Goal: Contribute content: Contribute content

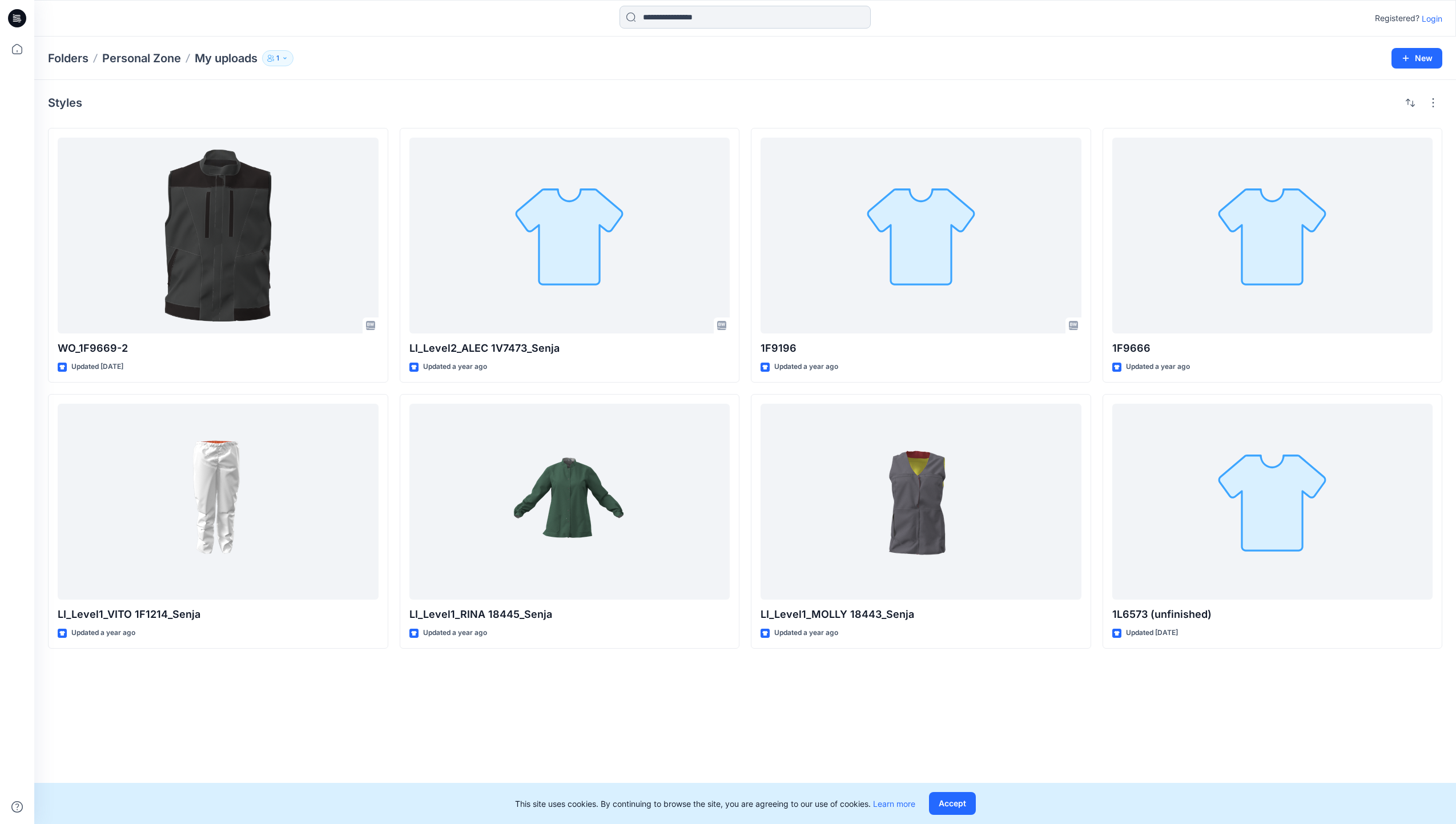
click at [661, 22] on input at bounding box center [745, 17] width 251 height 23
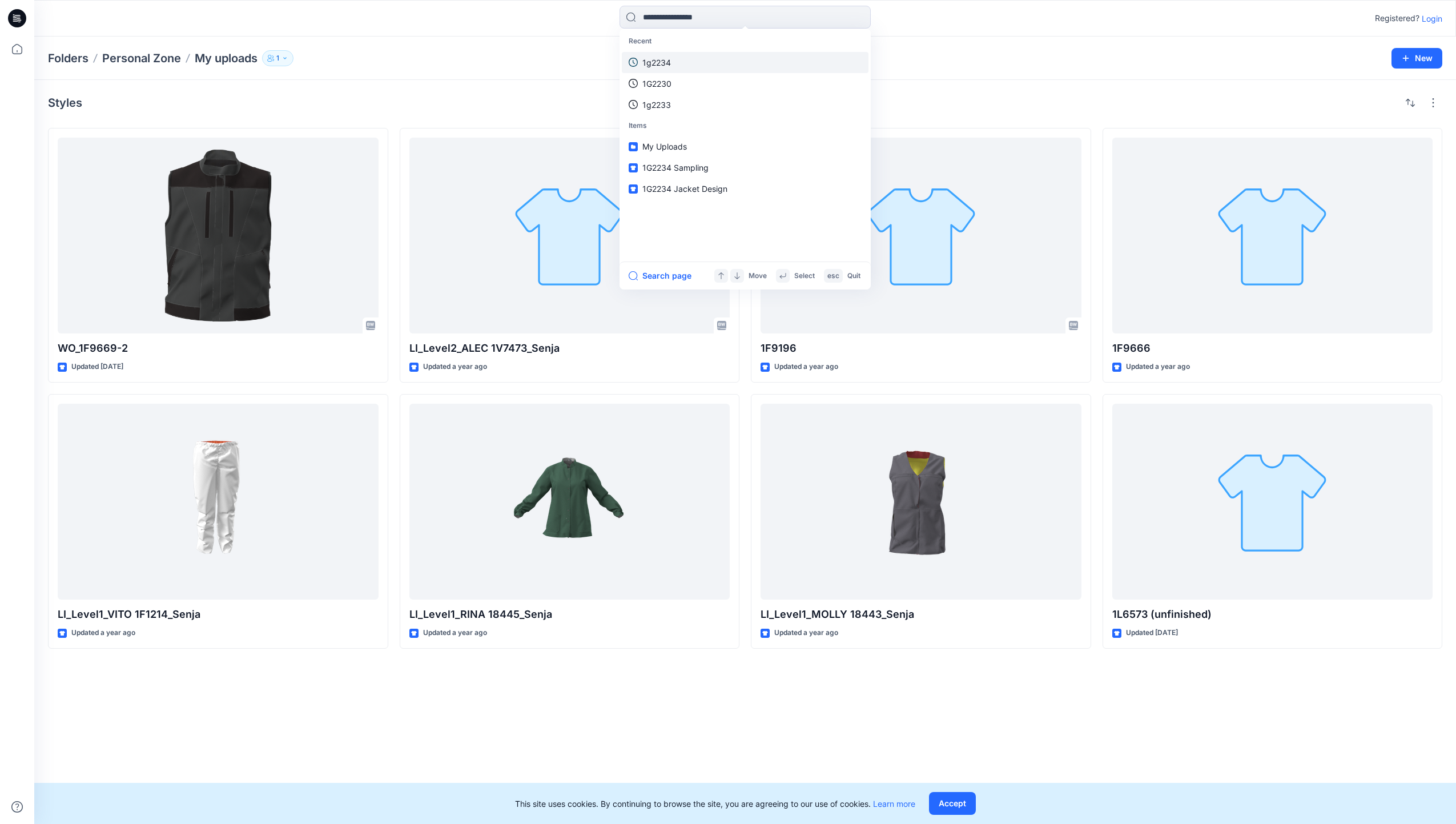
click at [686, 63] on link "1g2234" at bounding box center [745, 62] width 247 height 21
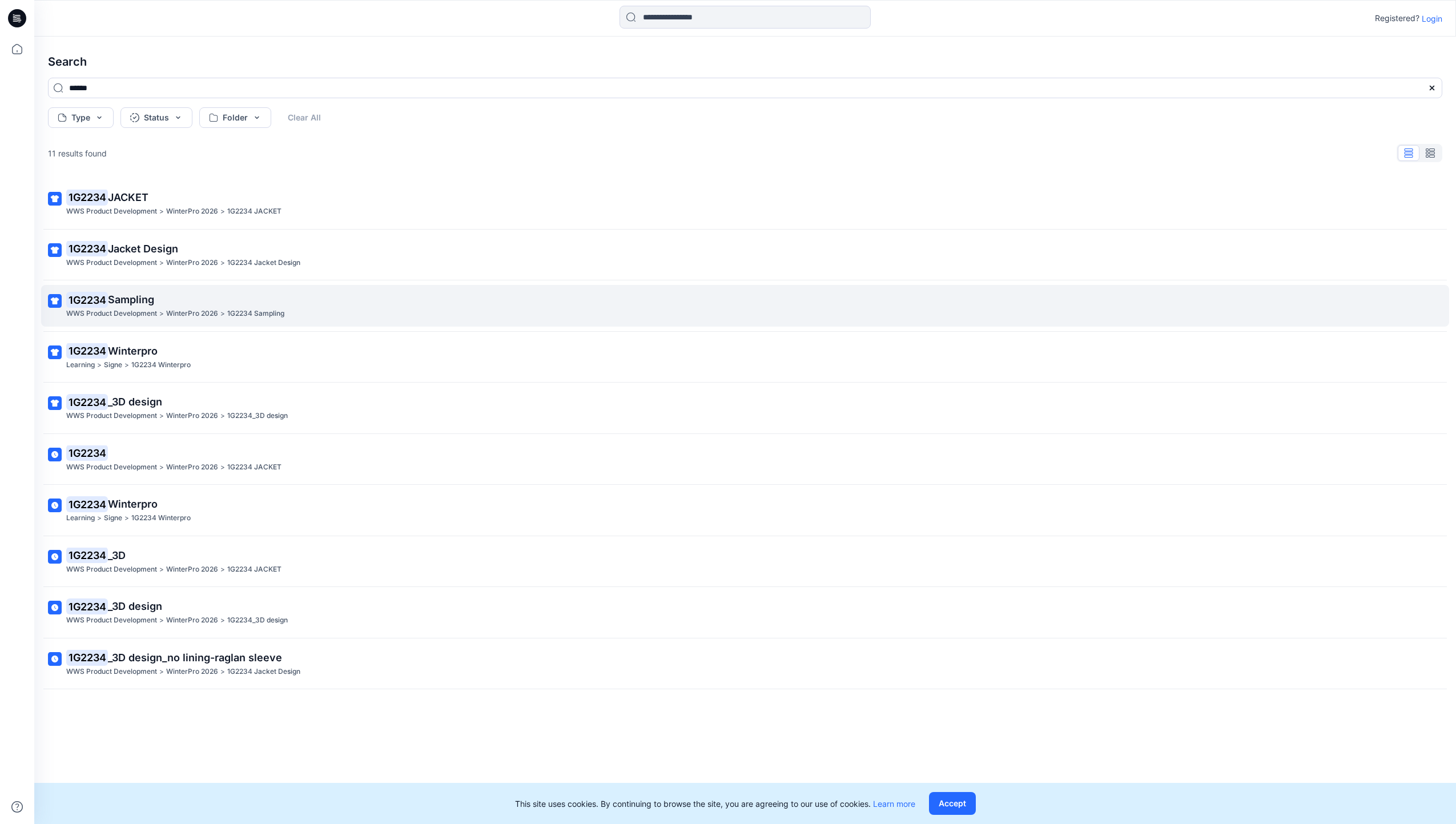
click at [386, 301] on p "1G2234 Sampling" at bounding box center [743, 300] width 1356 height 16
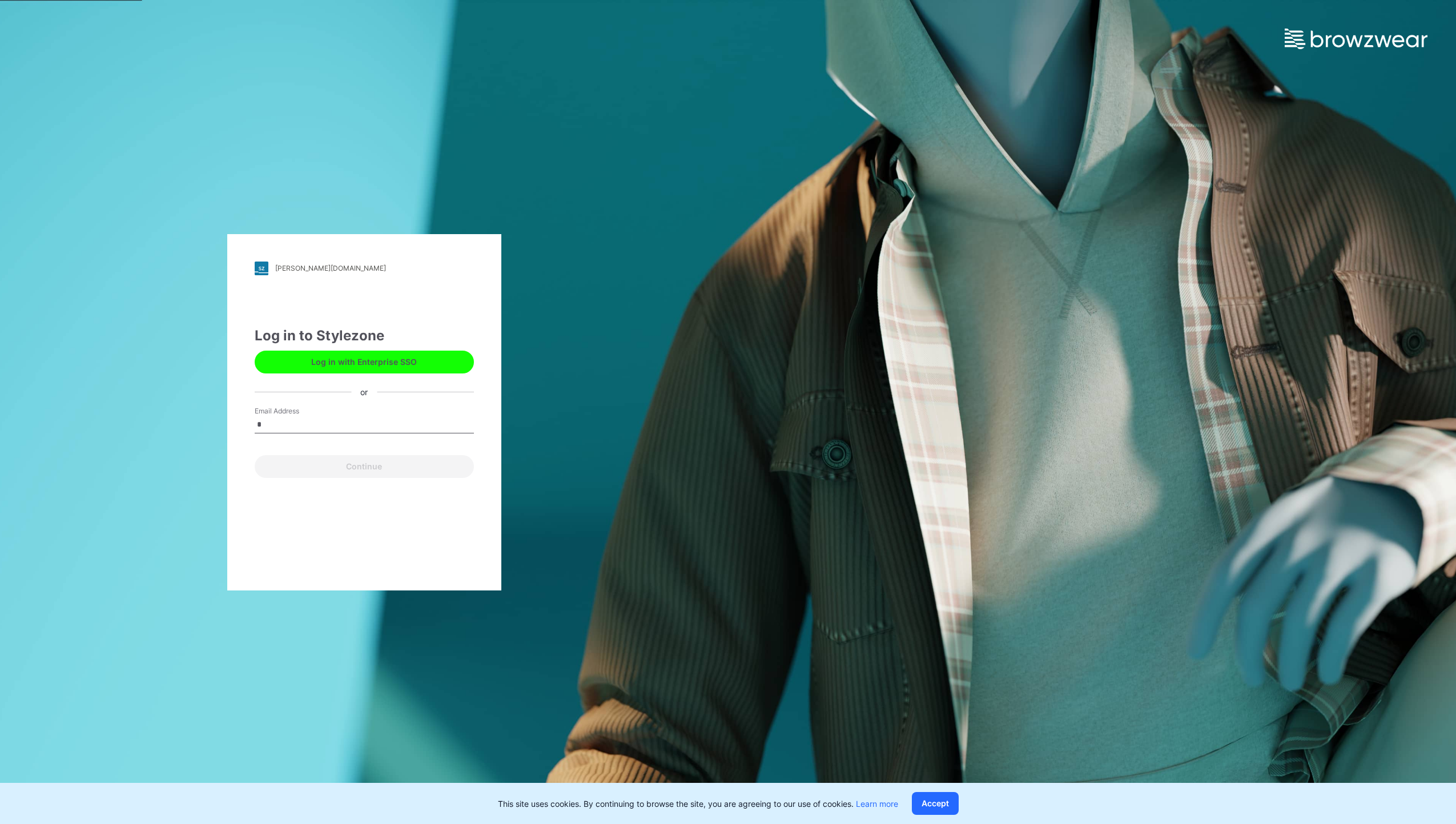
type input "**********"
click at [392, 467] on button "Continue" at bounding box center [364, 467] width 219 height 23
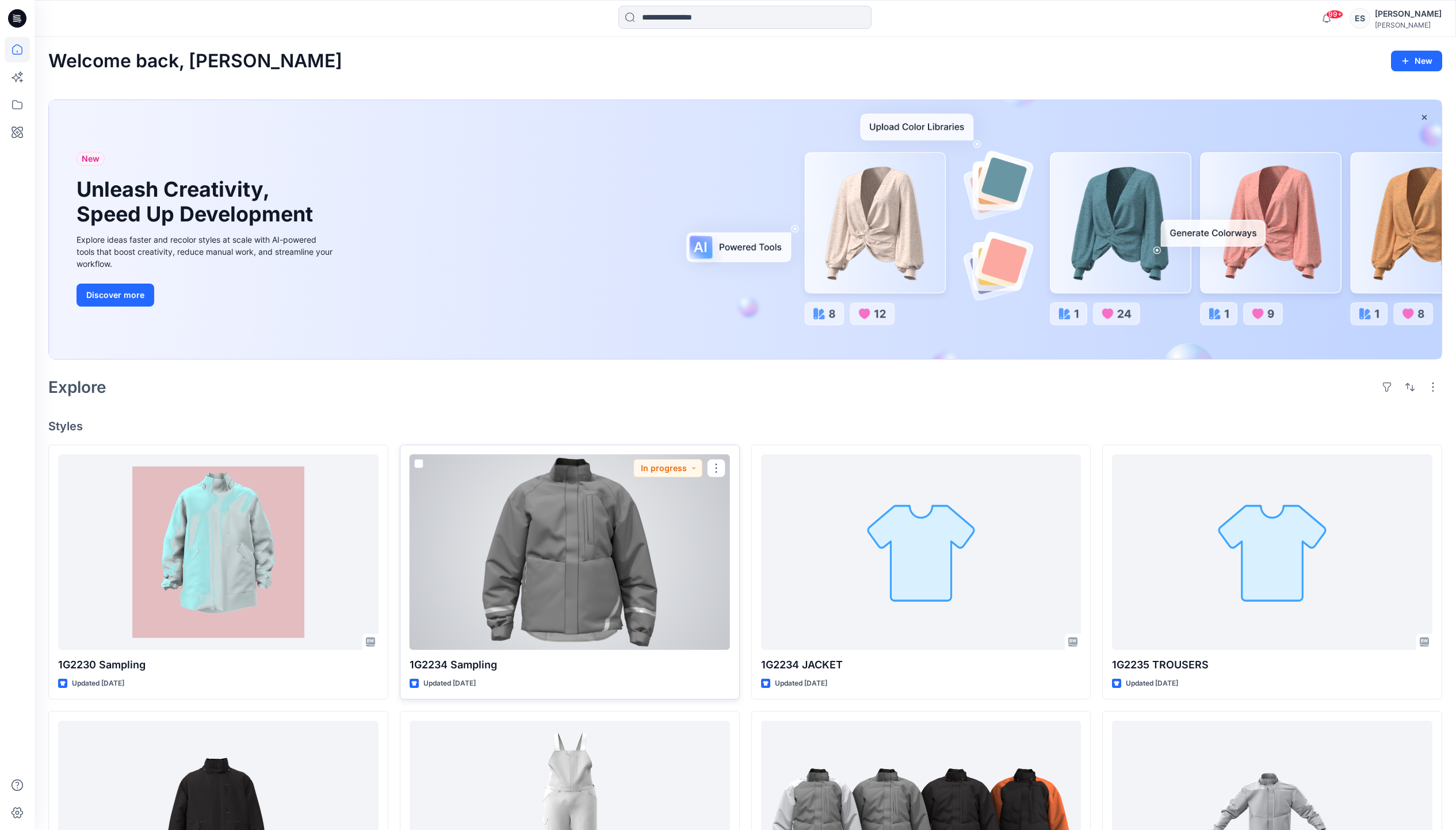
click at [539, 616] on div at bounding box center [569, 553] width 320 height 196
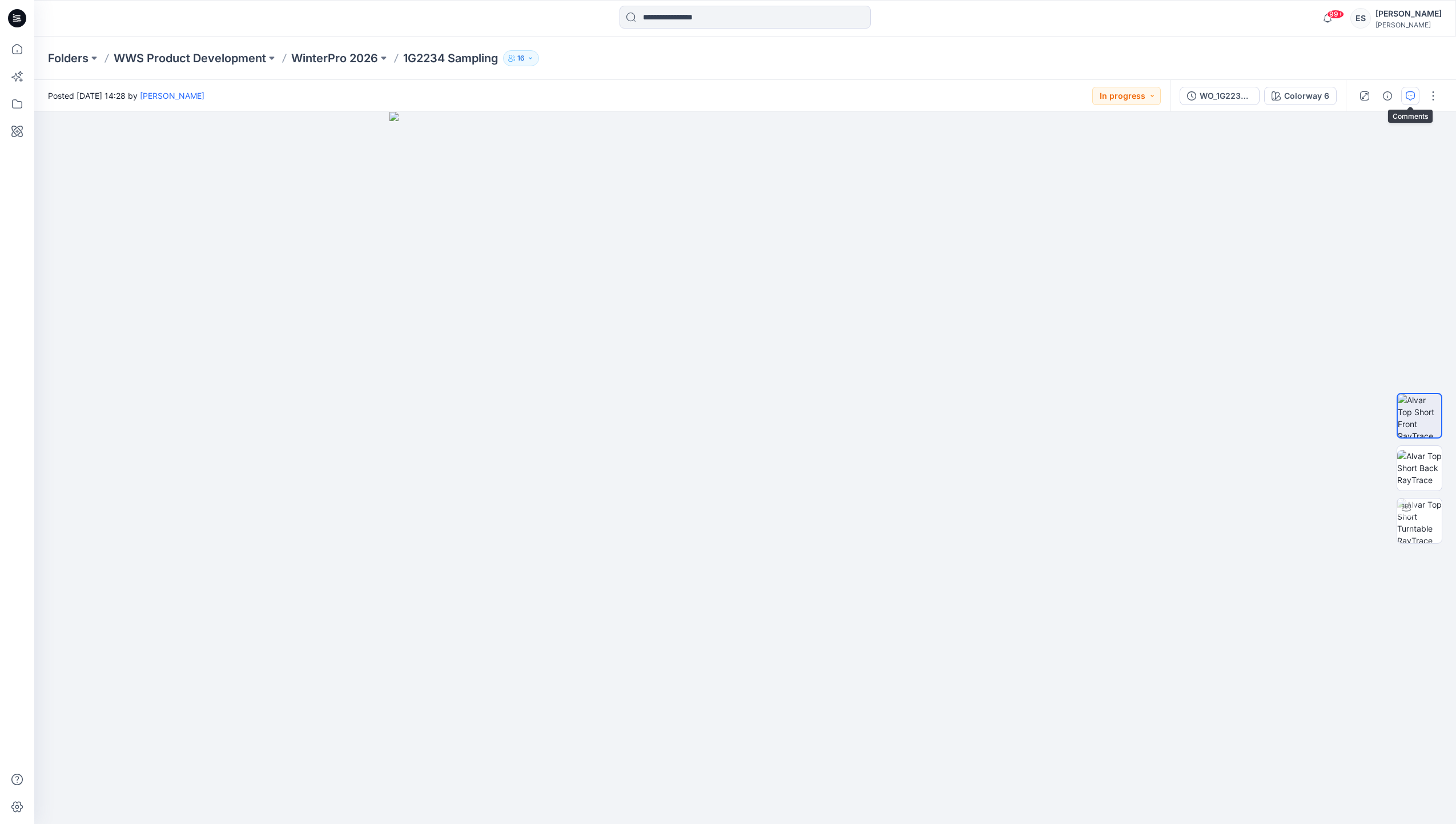
click at [1407, 102] on button "button" at bounding box center [1410, 96] width 18 height 18
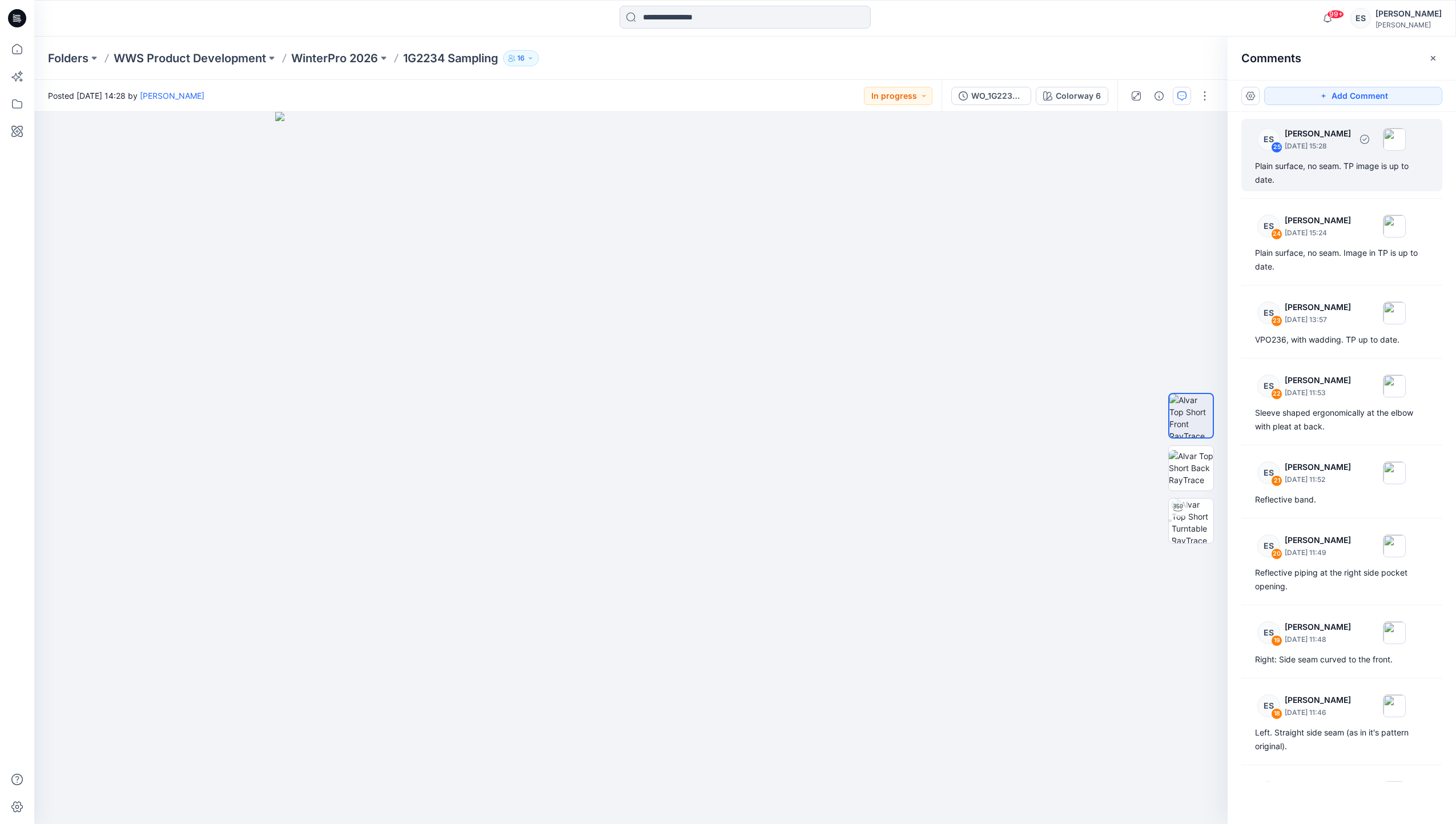
click at [1323, 161] on div "Plain surface, no seam. TP image is up to date." at bounding box center [1342, 173] width 174 height 27
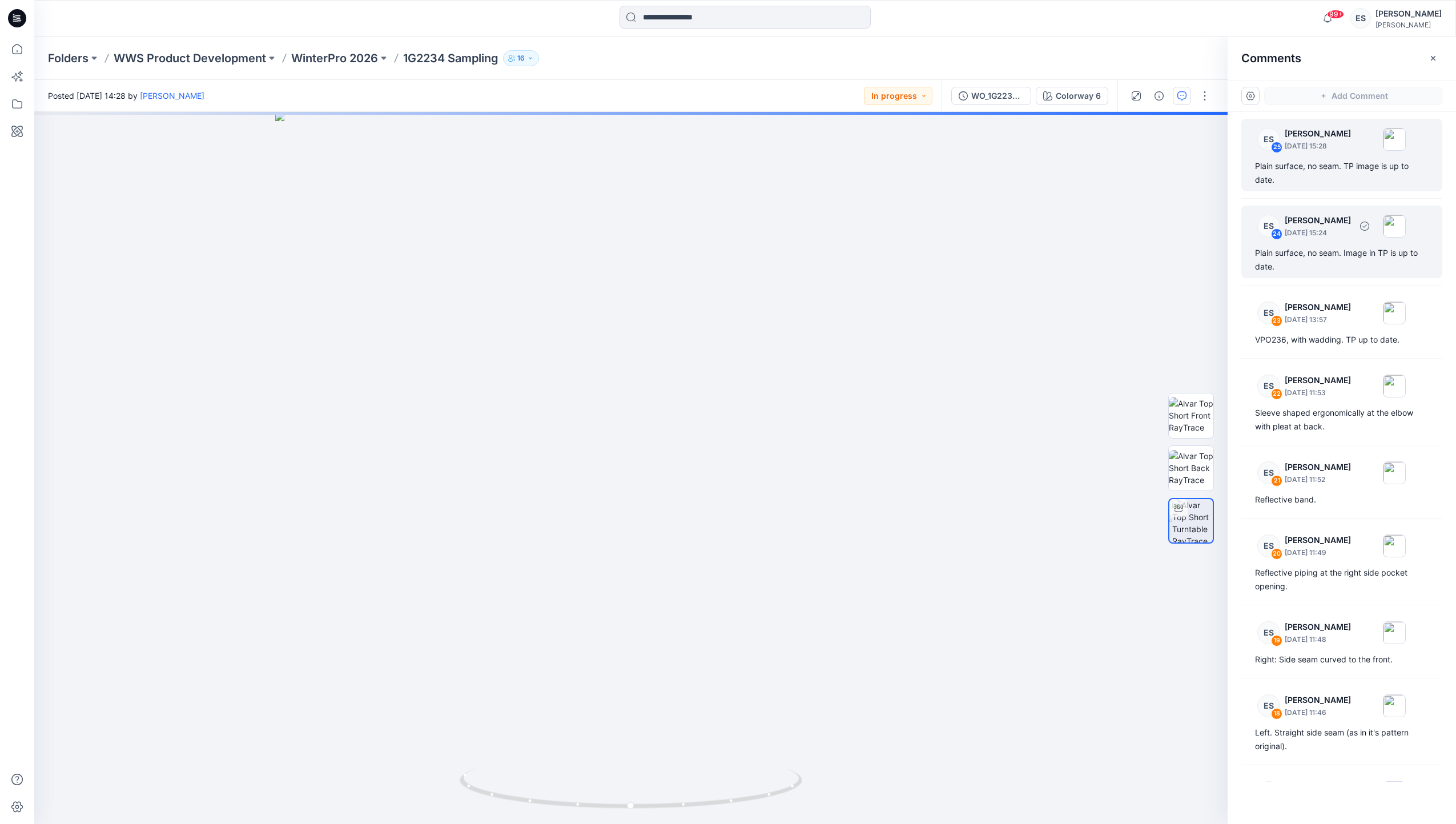
click at [1322, 245] on div "ES 24 Eugenia Smirnova September 12, 2025 15:24 Plain surface, no seam. Image i…" at bounding box center [1342, 242] width 201 height 73
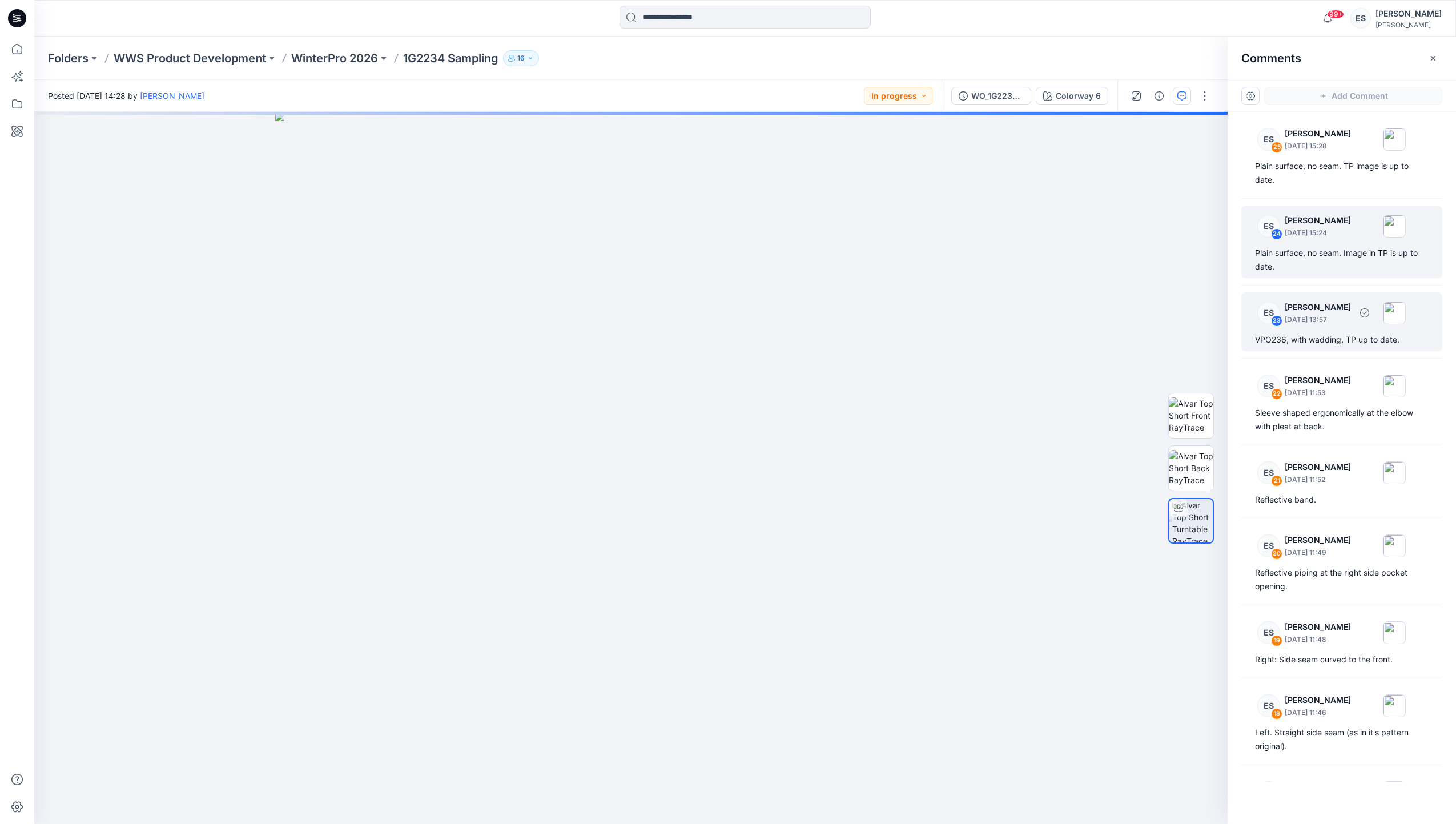
click at [1332, 320] on p "September 12, 2025 13:57" at bounding box center [1318, 319] width 66 height 11
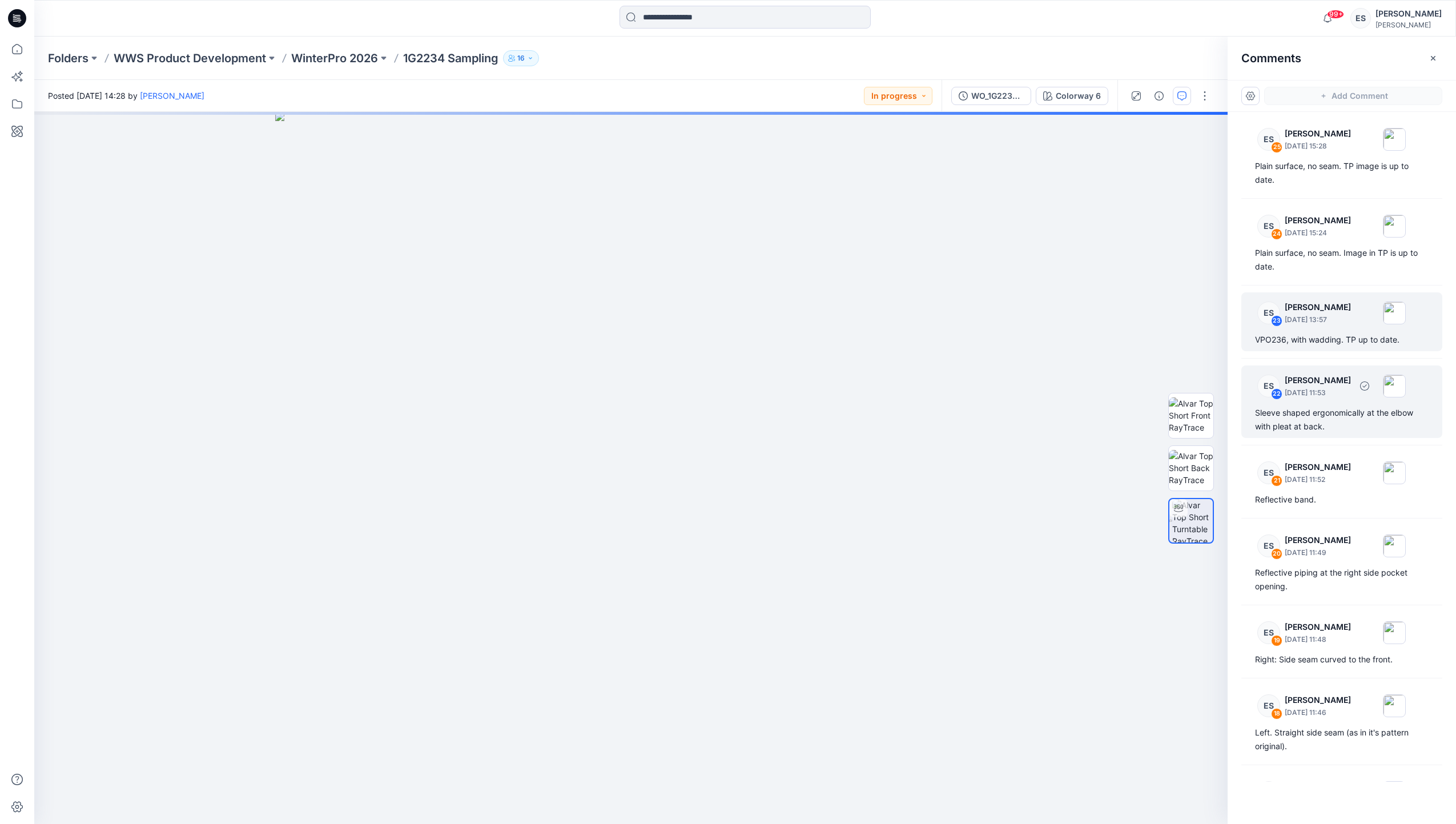
click at [1320, 386] on p "[PERSON_NAME]" at bounding box center [1318, 380] width 66 height 14
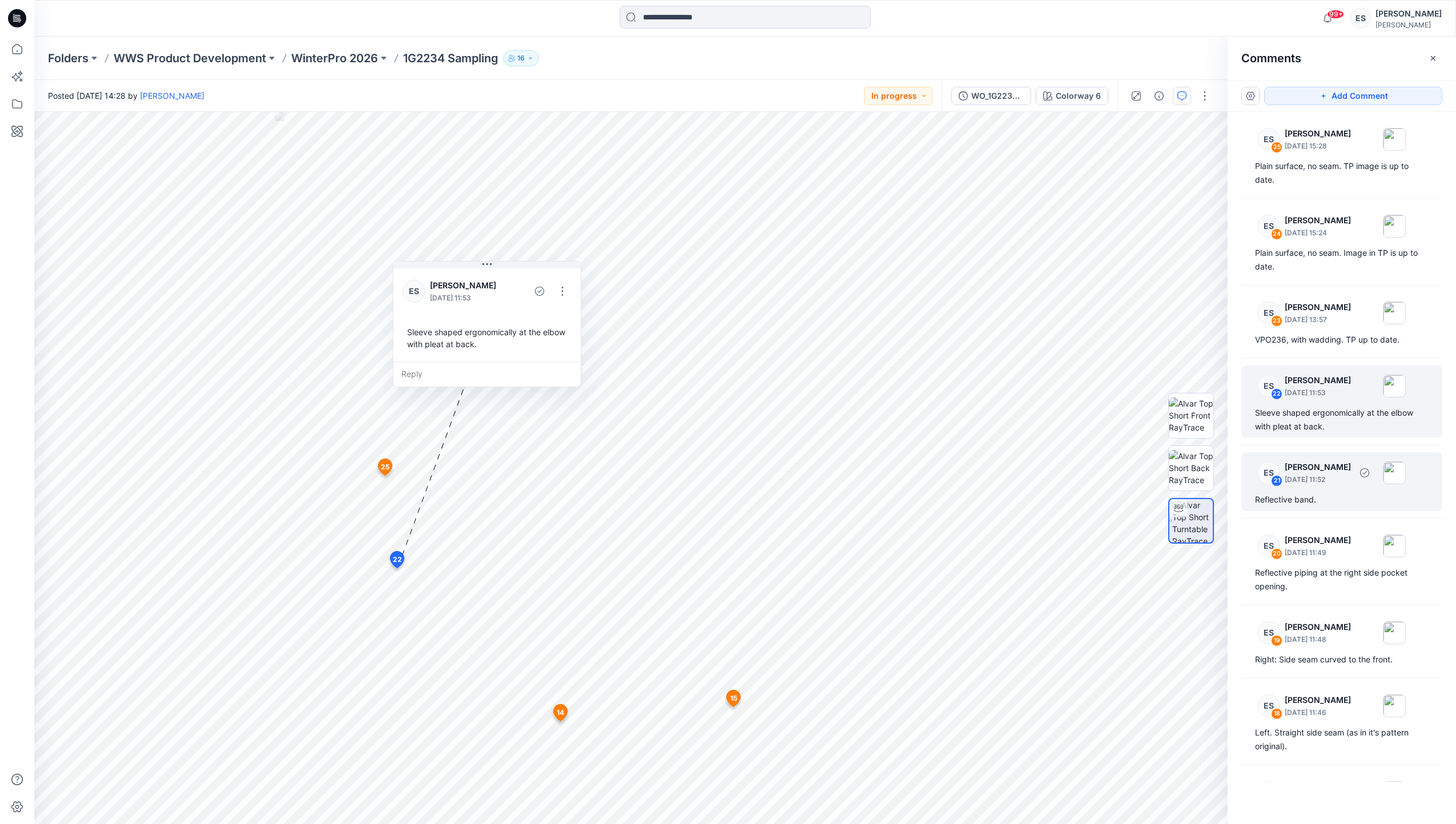
click at [1329, 486] on div "ES 21 Eugenia Smirnova September 10, 2025 11:52" at bounding box center [1326, 473] width 157 height 32
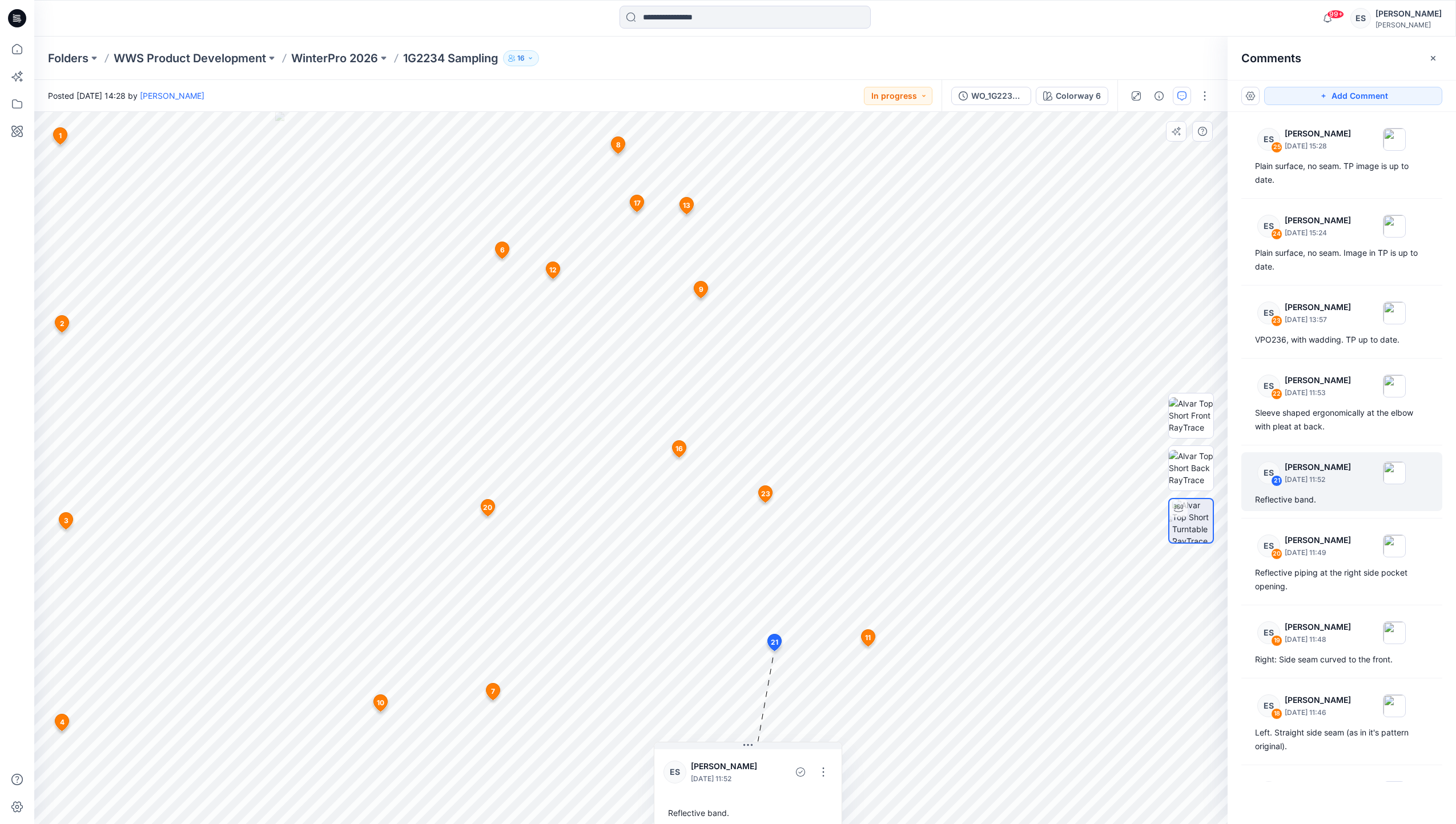
click at [616, 147] on span "8" at bounding box center [619, 144] width 5 height 10
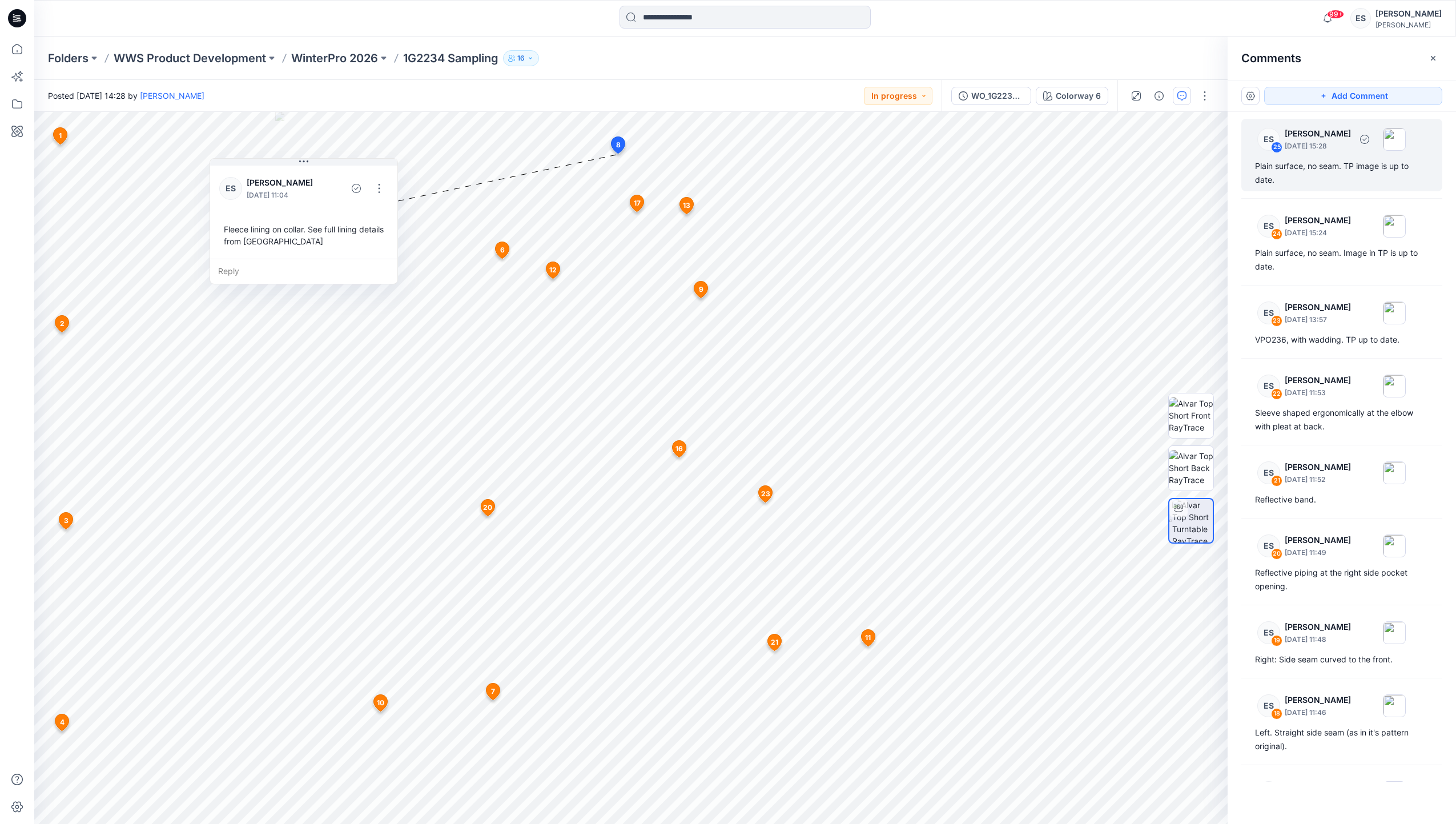
click at [1347, 161] on div "Plain surface, no seam. TP image is up to date." at bounding box center [1342, 173] width 174 height 27
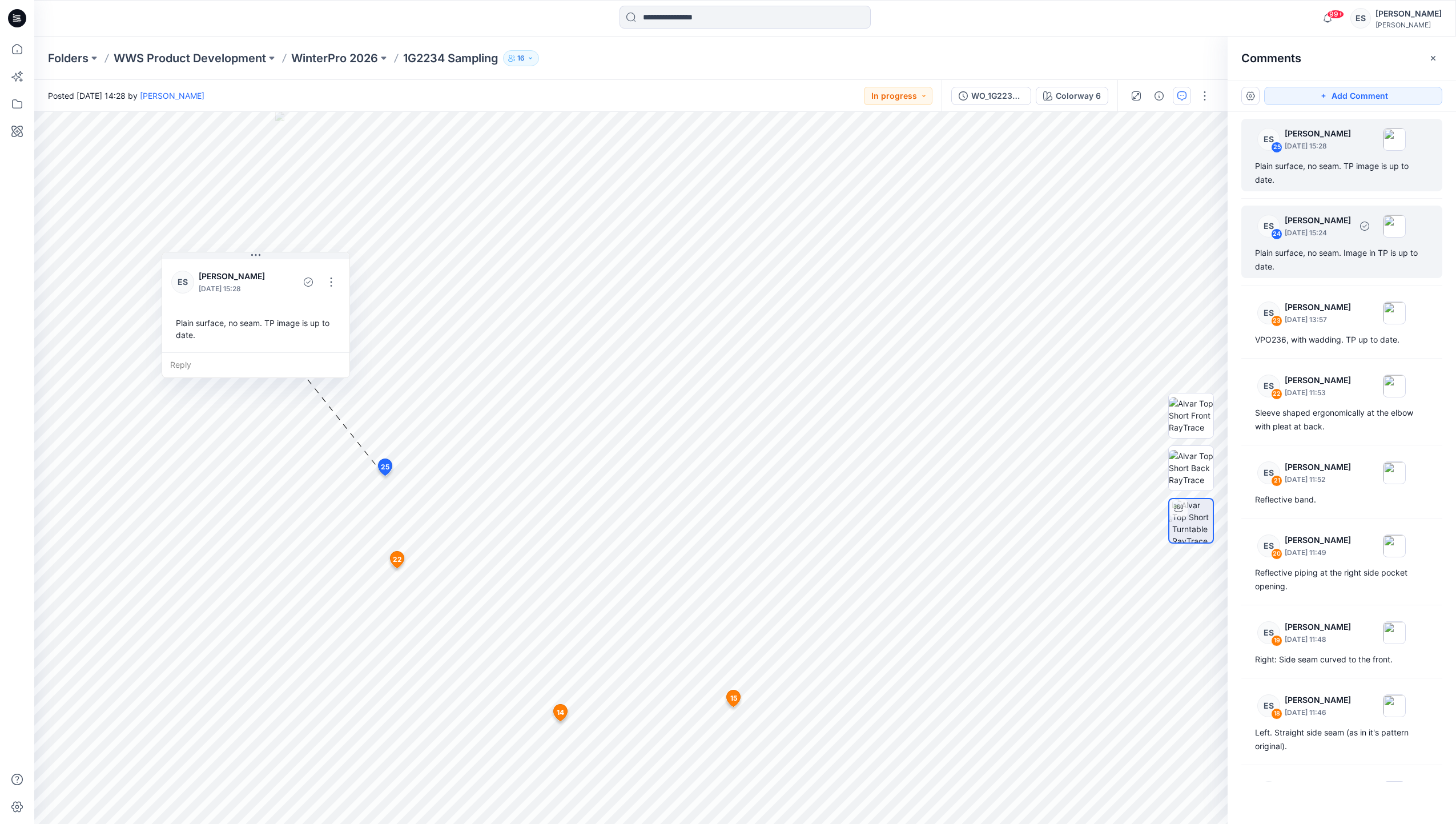
click at [1335, 237] on p "September 12, 2025 15:24" at bounding box center [1318, 232] width 66 height 11
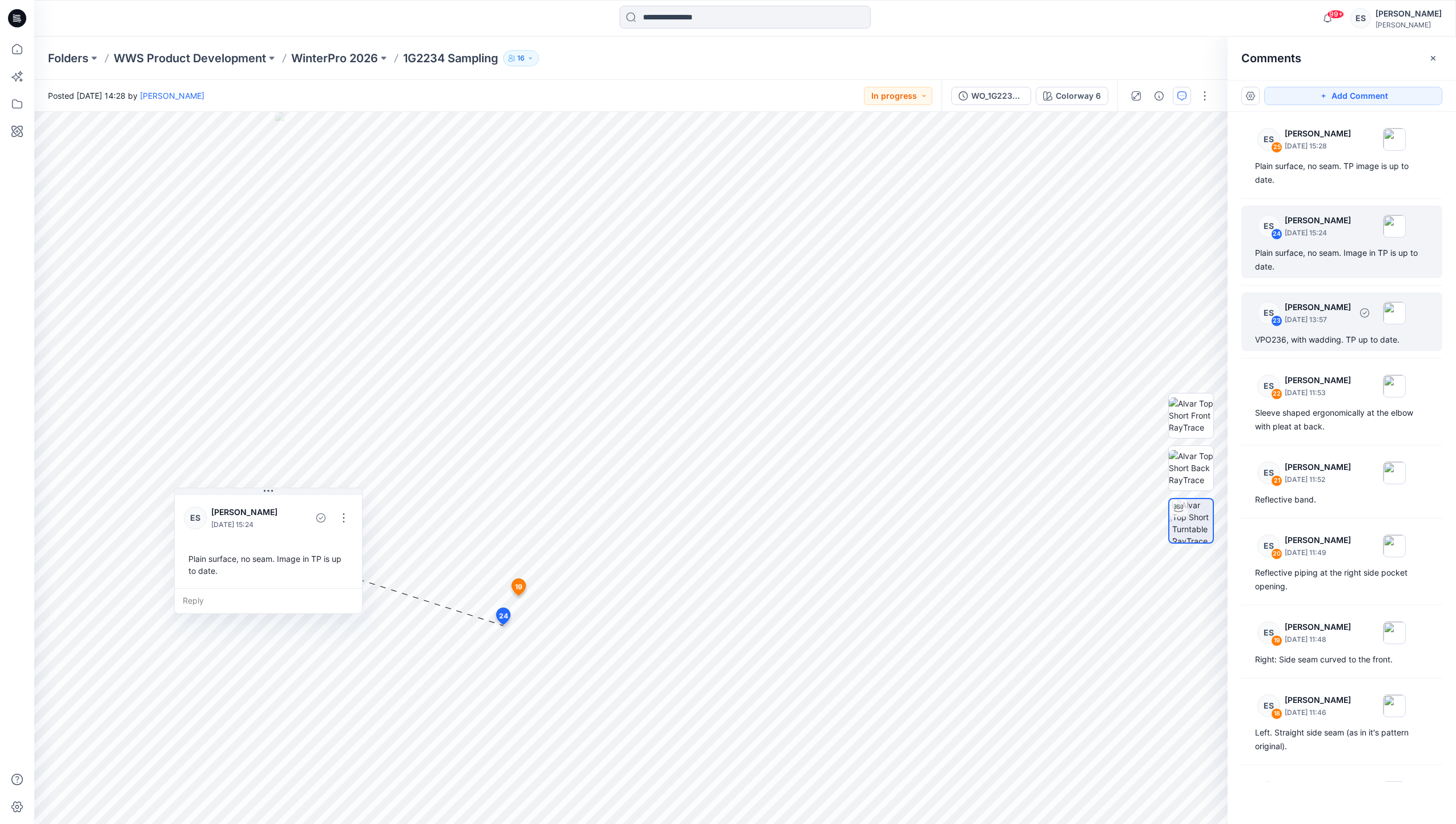
click at [1345, 328] on div "ES 23 Eugenia Smirnova September 12, 2025 13:57" at bounding box center [1326, 313] width 157 height 32
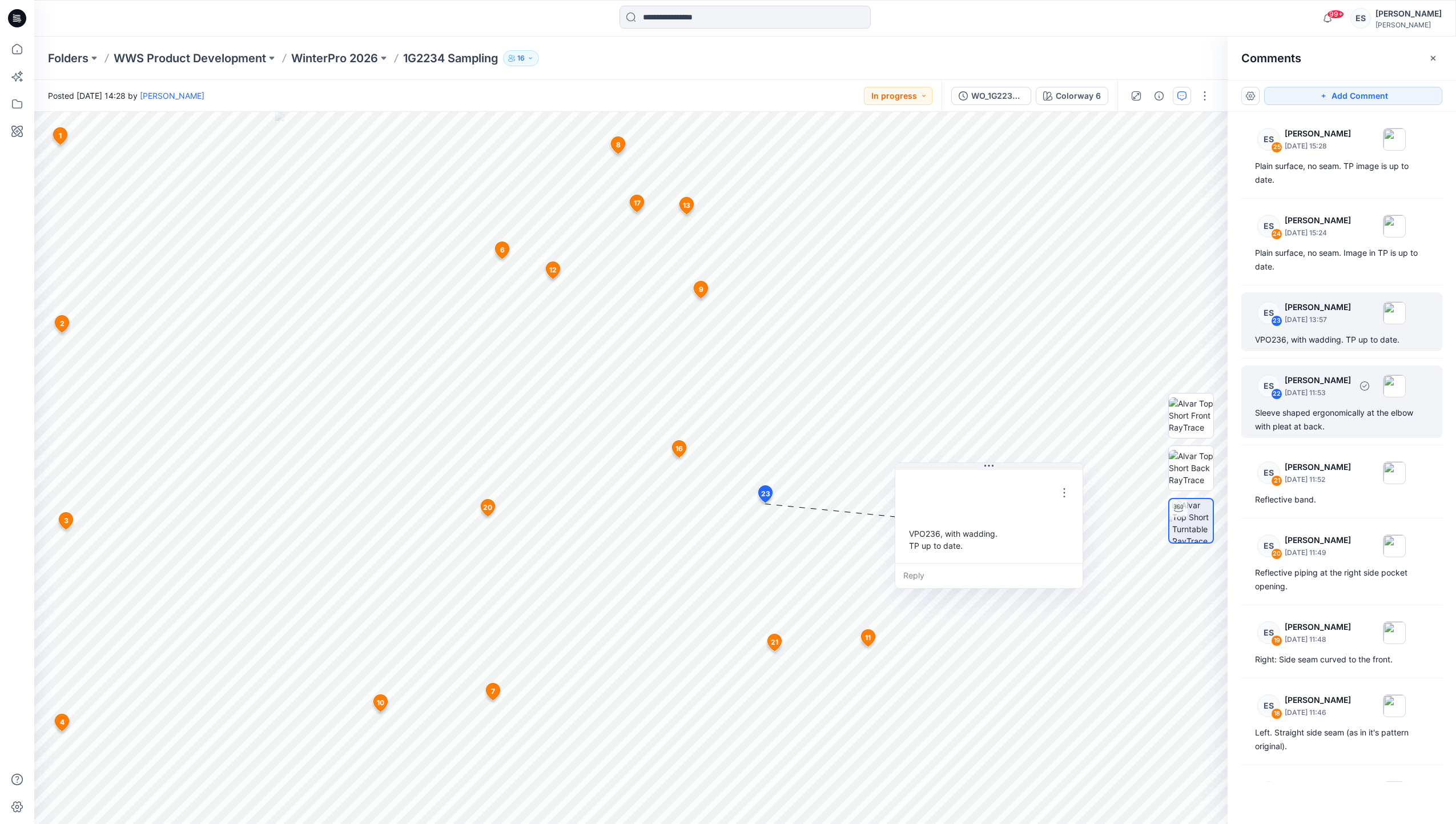
click at [1332, 402] on div "ES 22 Eugenia Smirnova September 10, 2025 11:53 Sleeve shaped ergonomically at …" at bounding box center [1342, 402] width 201 height 73
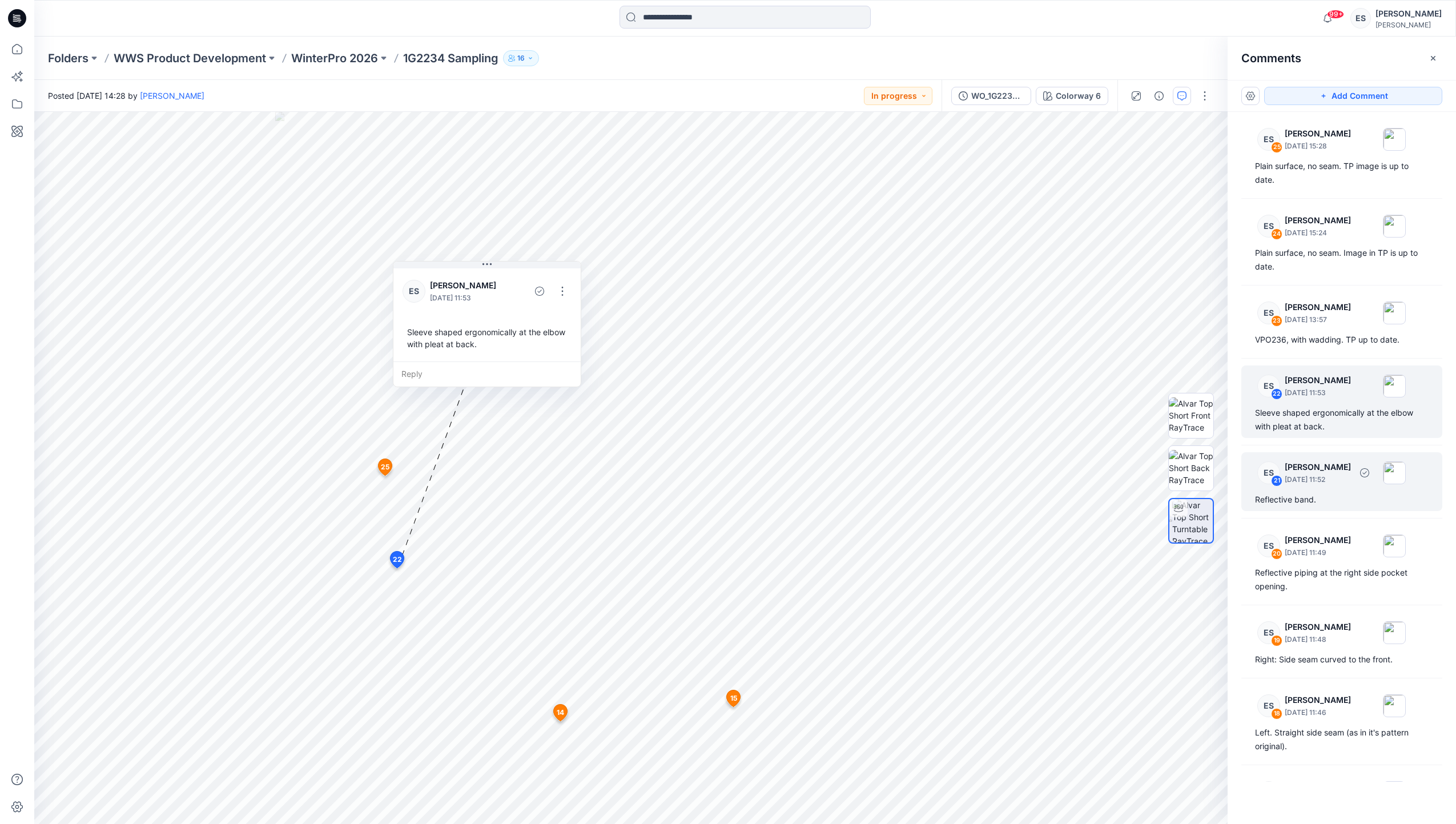
click at [1335, 489] on div "ES 21 Eugenia Smirnova September 10, 2025 11:52 Reflective band." at bounding box center [1342, 482] width 201 height 59
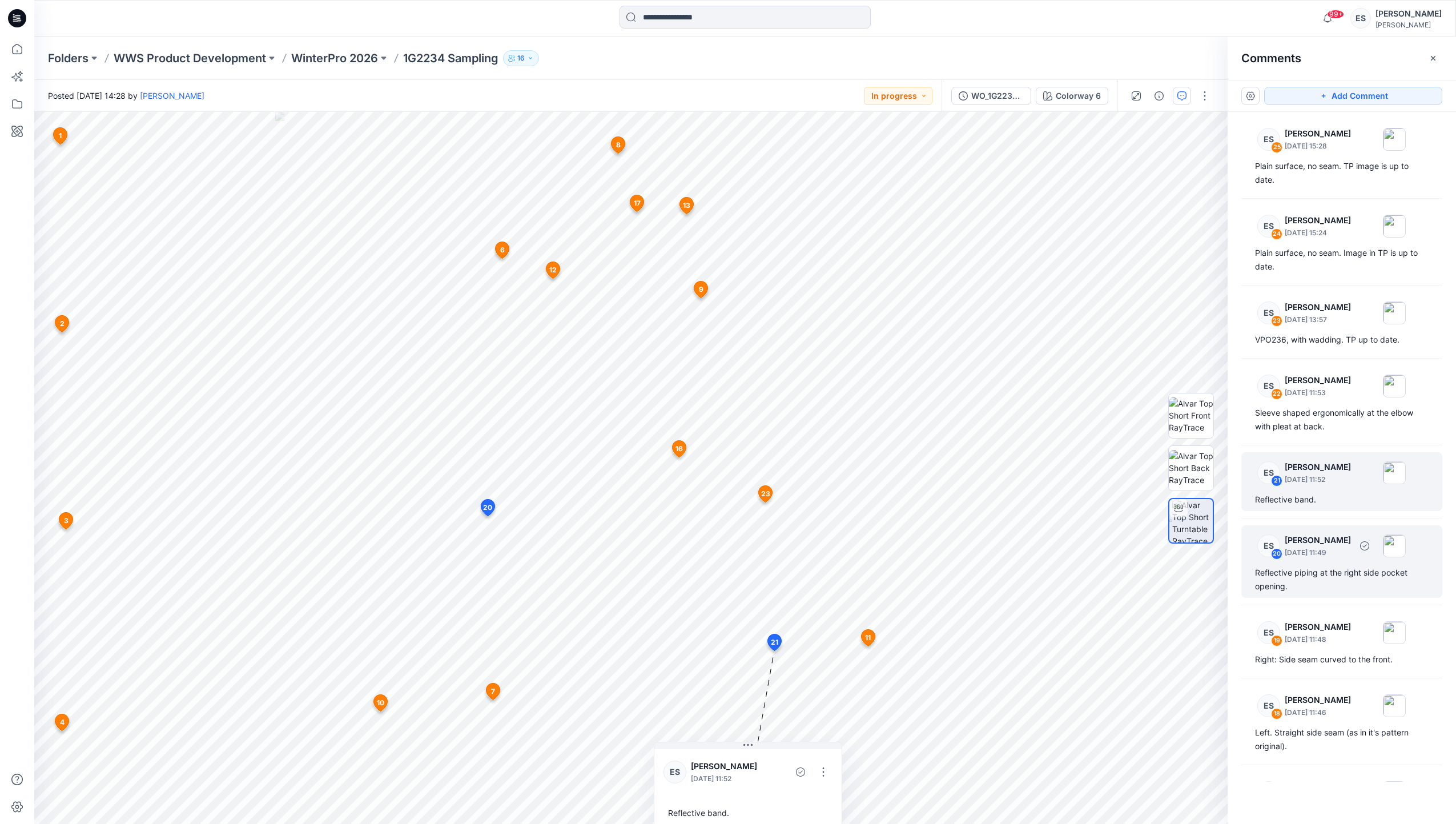
click at [1351, 549] on p "September 10, 2025 11:49" at bounding box center [1318, 552] width 66 height 11
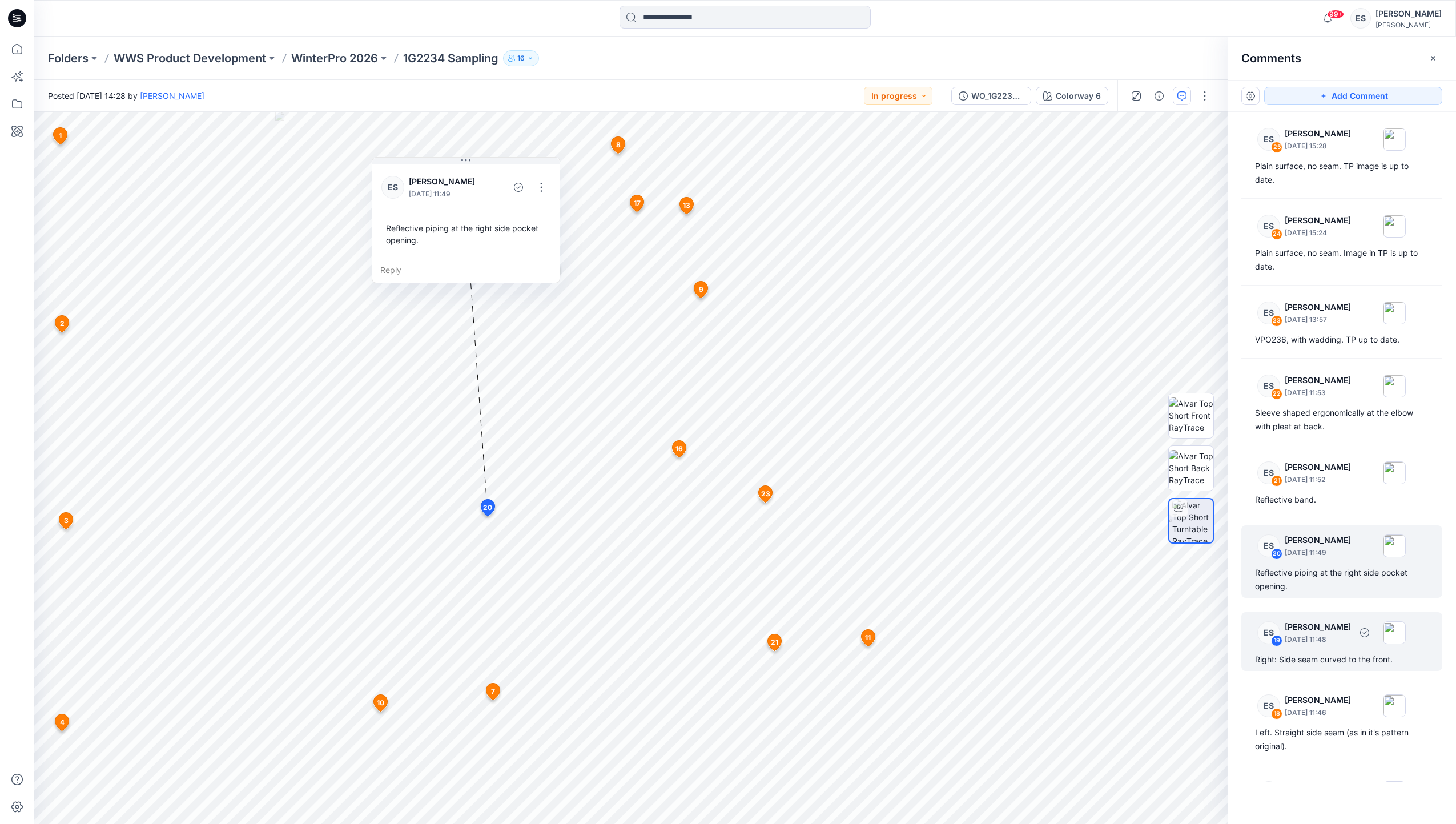
click at [1336, 644] on p "September 10, 2025 11:48" at bounding box center [1318, 639] width 66 height 11
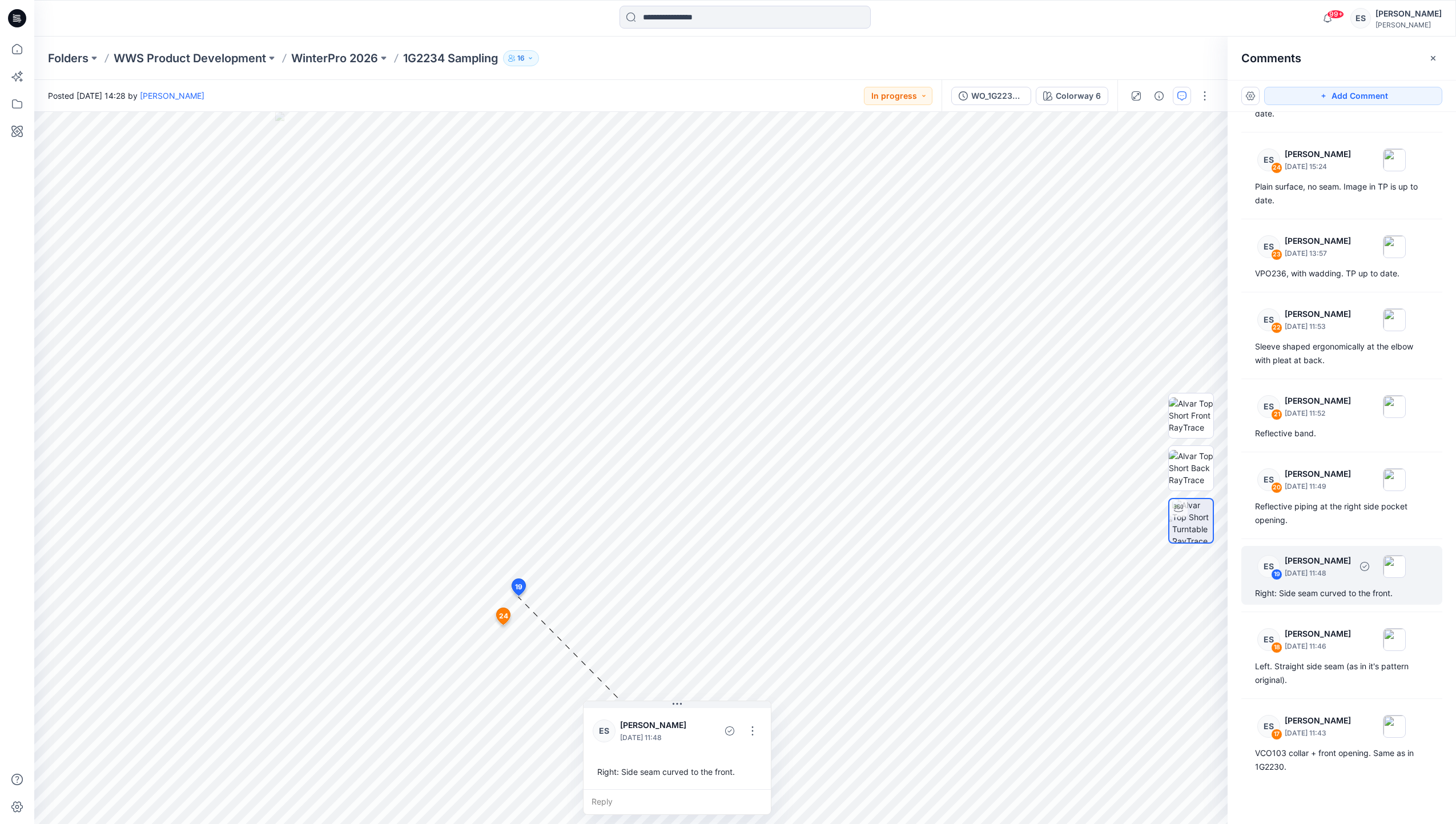
scroll to position [71, 0]
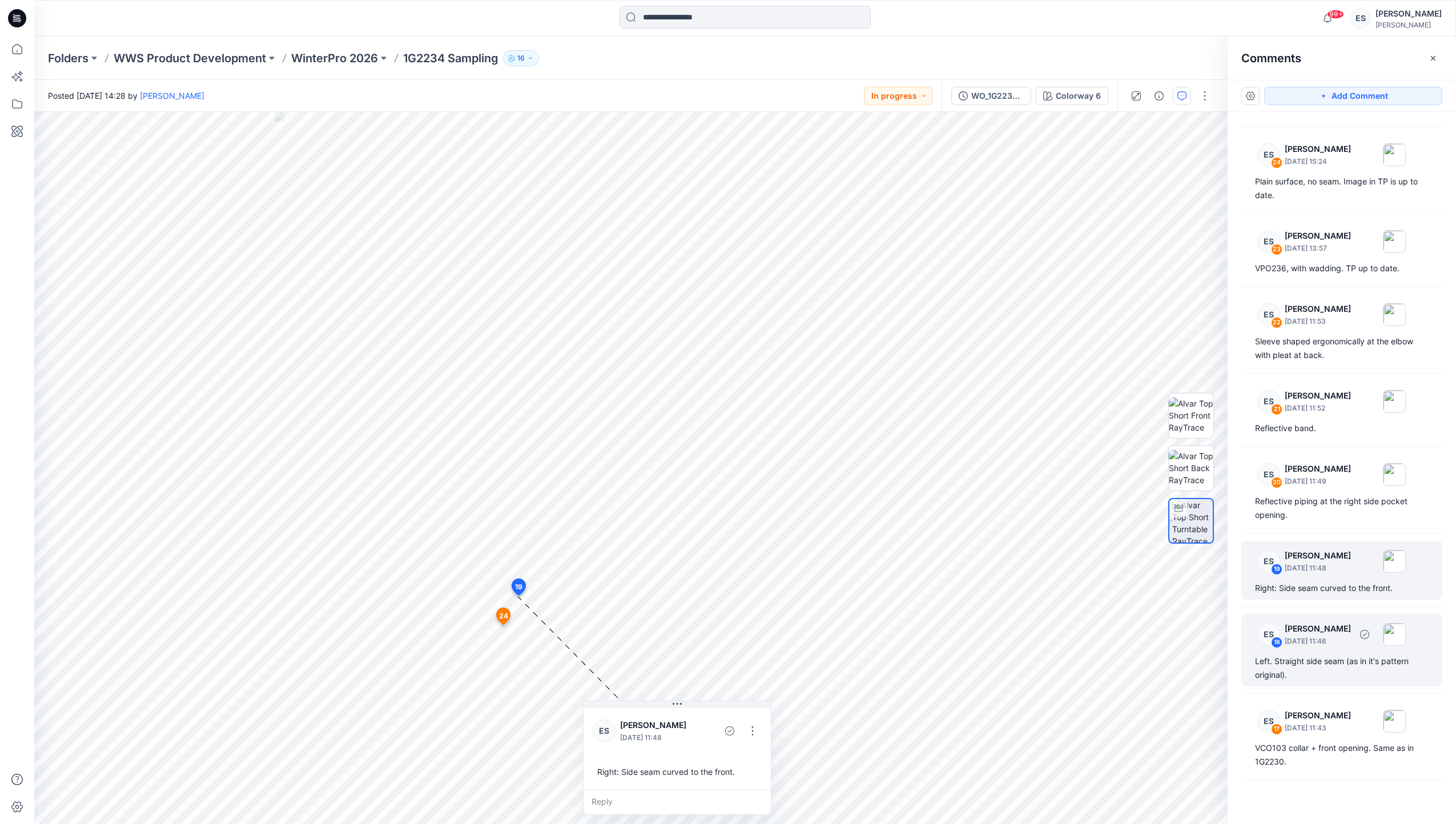
click at [1337, 644] on p "September 10, 2025 11:46" at bounding box center [1318, 641] width 66 height 11
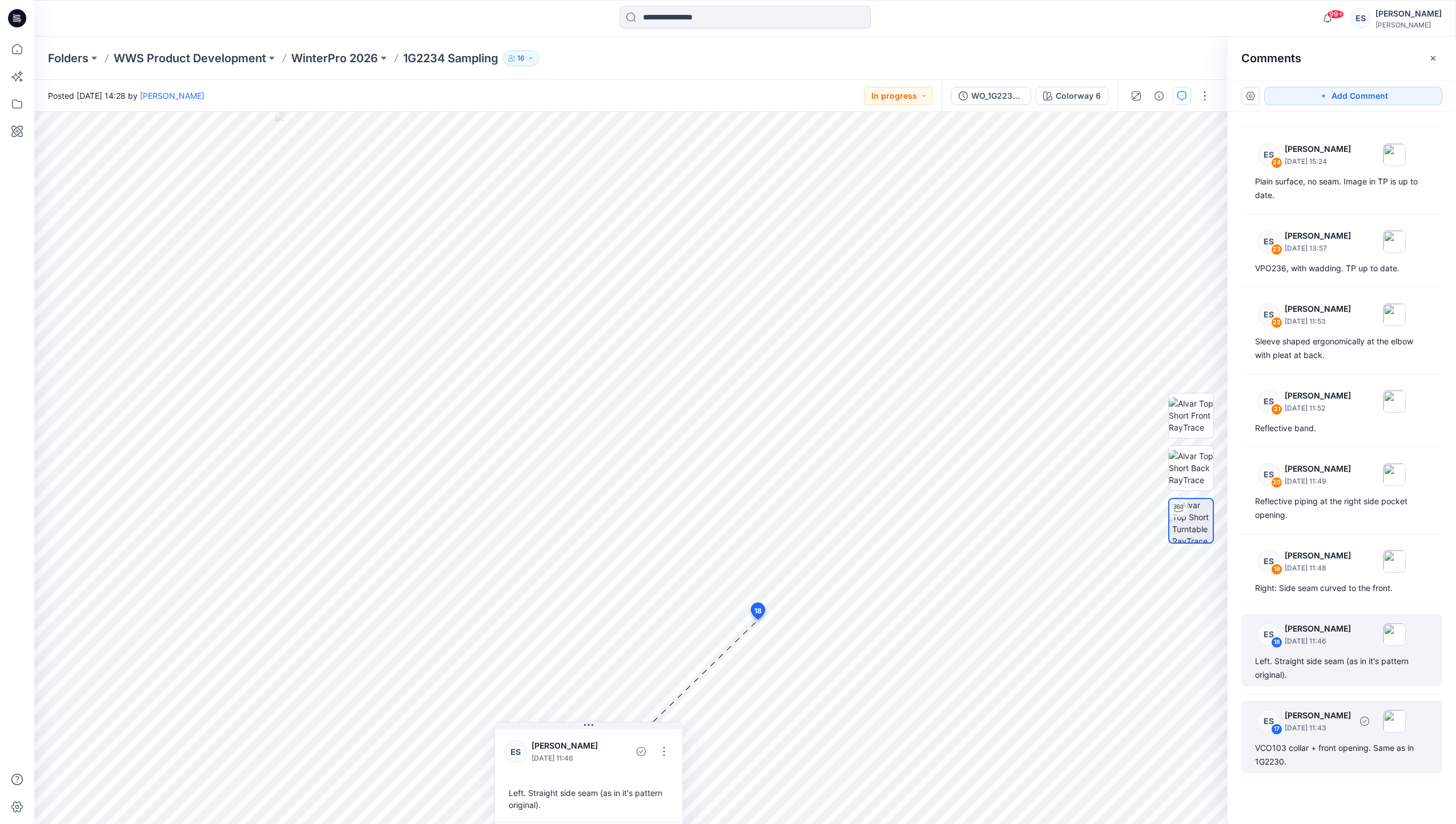
click at [1332, 709] on p "[PERSON_NAME]" at bounding box center [1318, 715] width 66 height 14
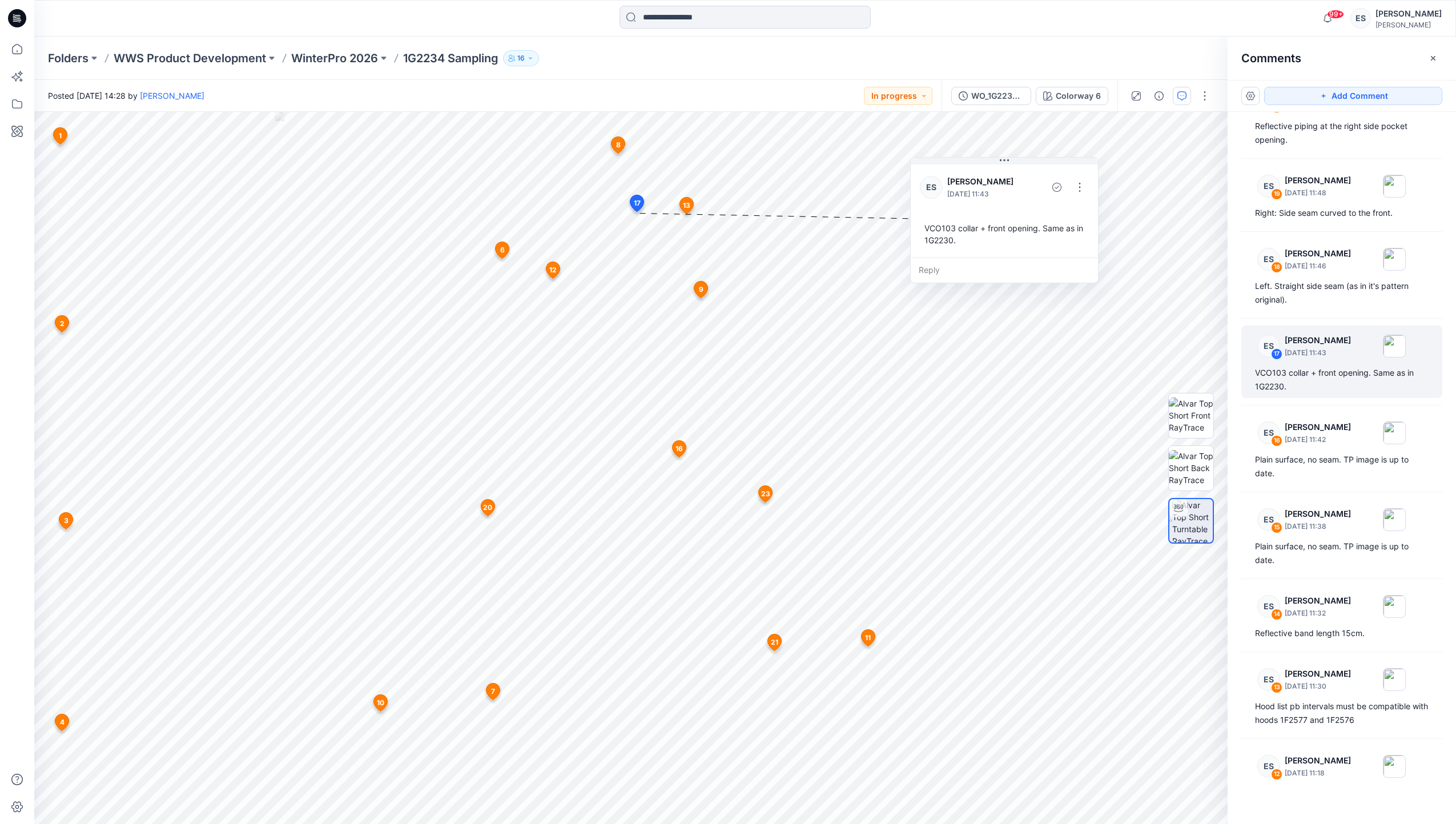
scroll to position [500, 0]
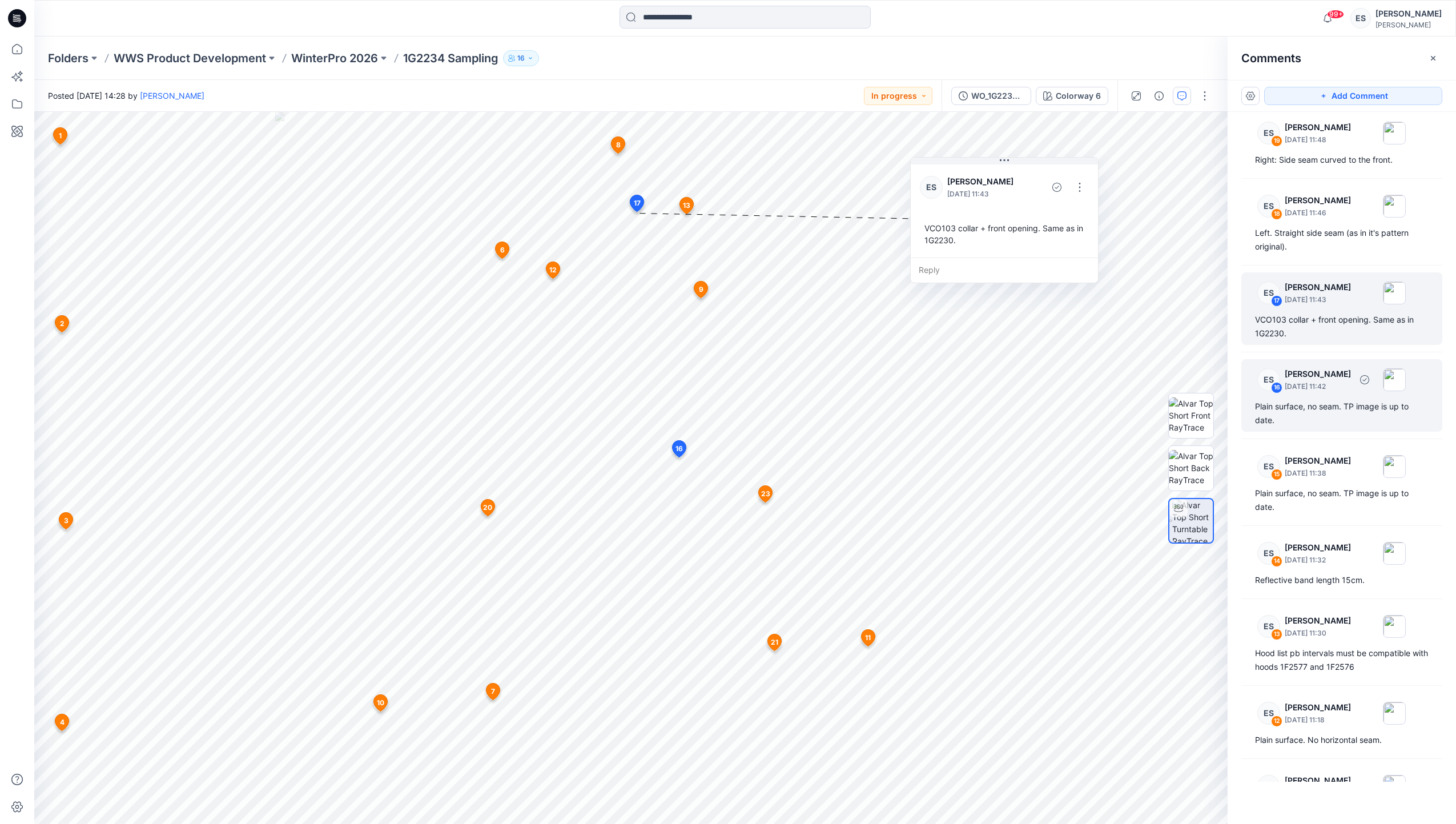
click at [1321, 385] on p "September 10, 2025 11:42" at bounding box center [1318, 386] width 66 height 11
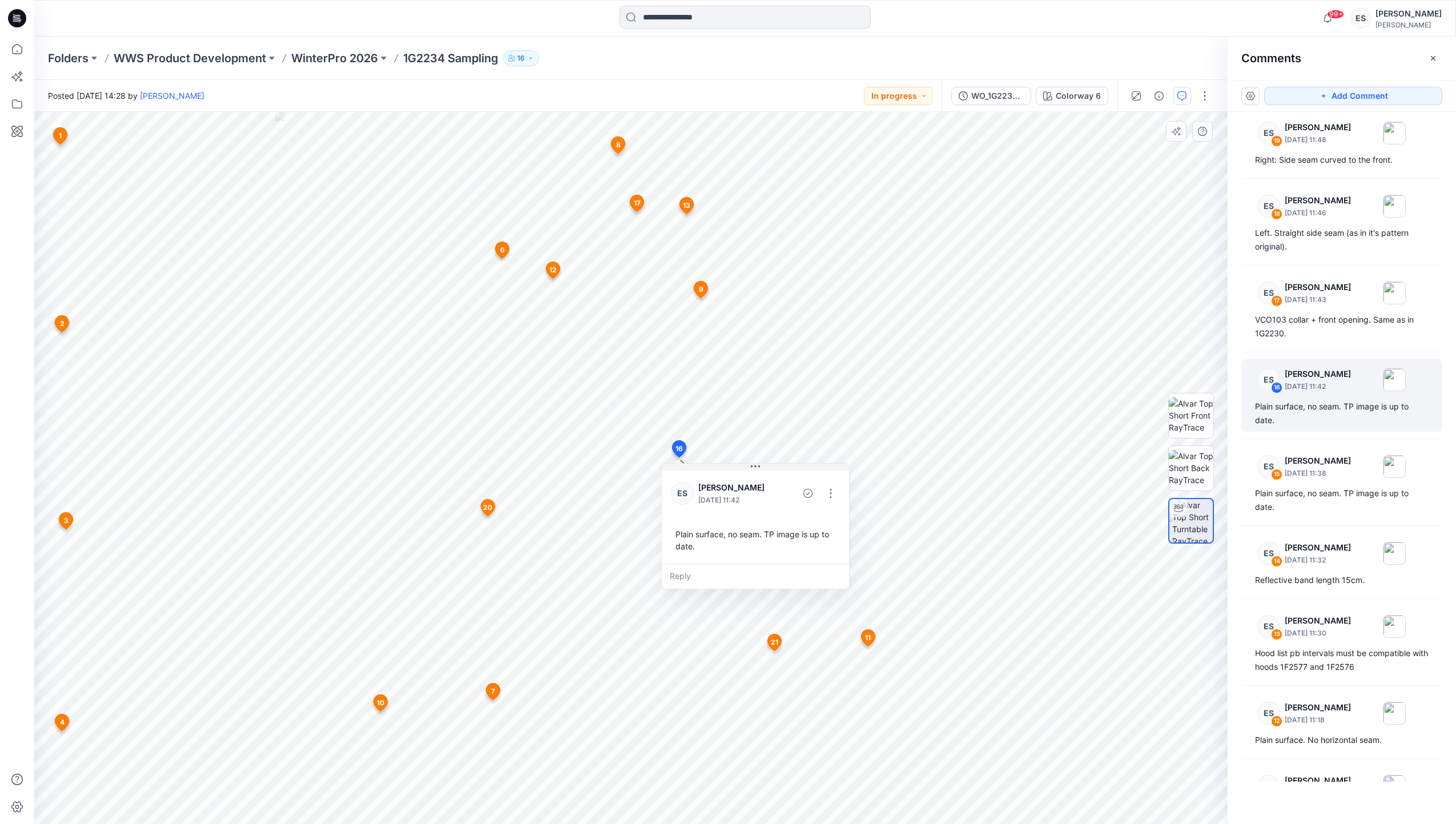
click at [634, 199] on span "17" at bounding box center [637, 203] width 7 height 10
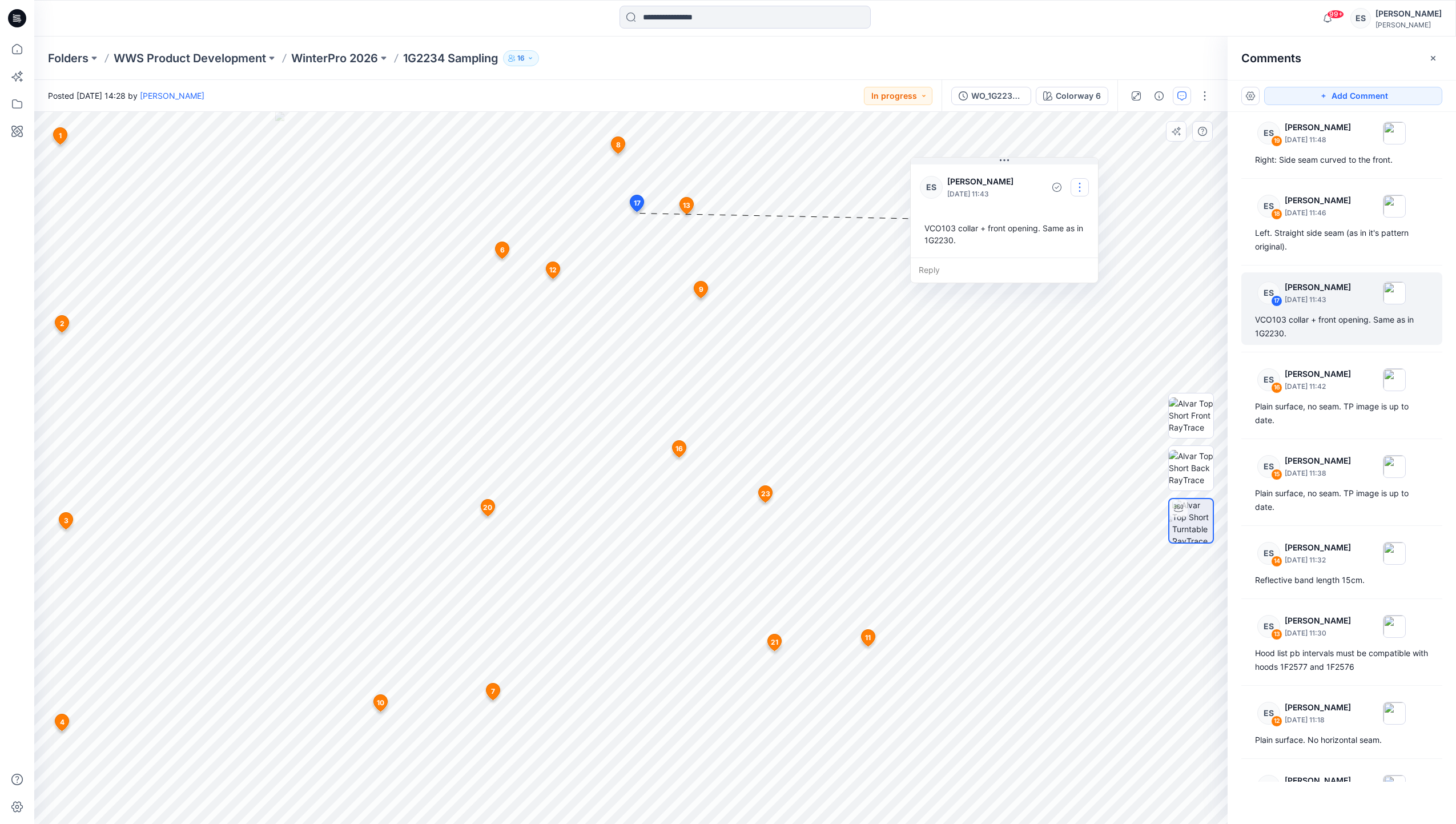
click at [1080, 187] on button "button" at bounding box center [1079, 187] width 18 height 18
click at [1062, 212] on p "Edit comment" at bounding box center [1082, 214] width 51 height 12
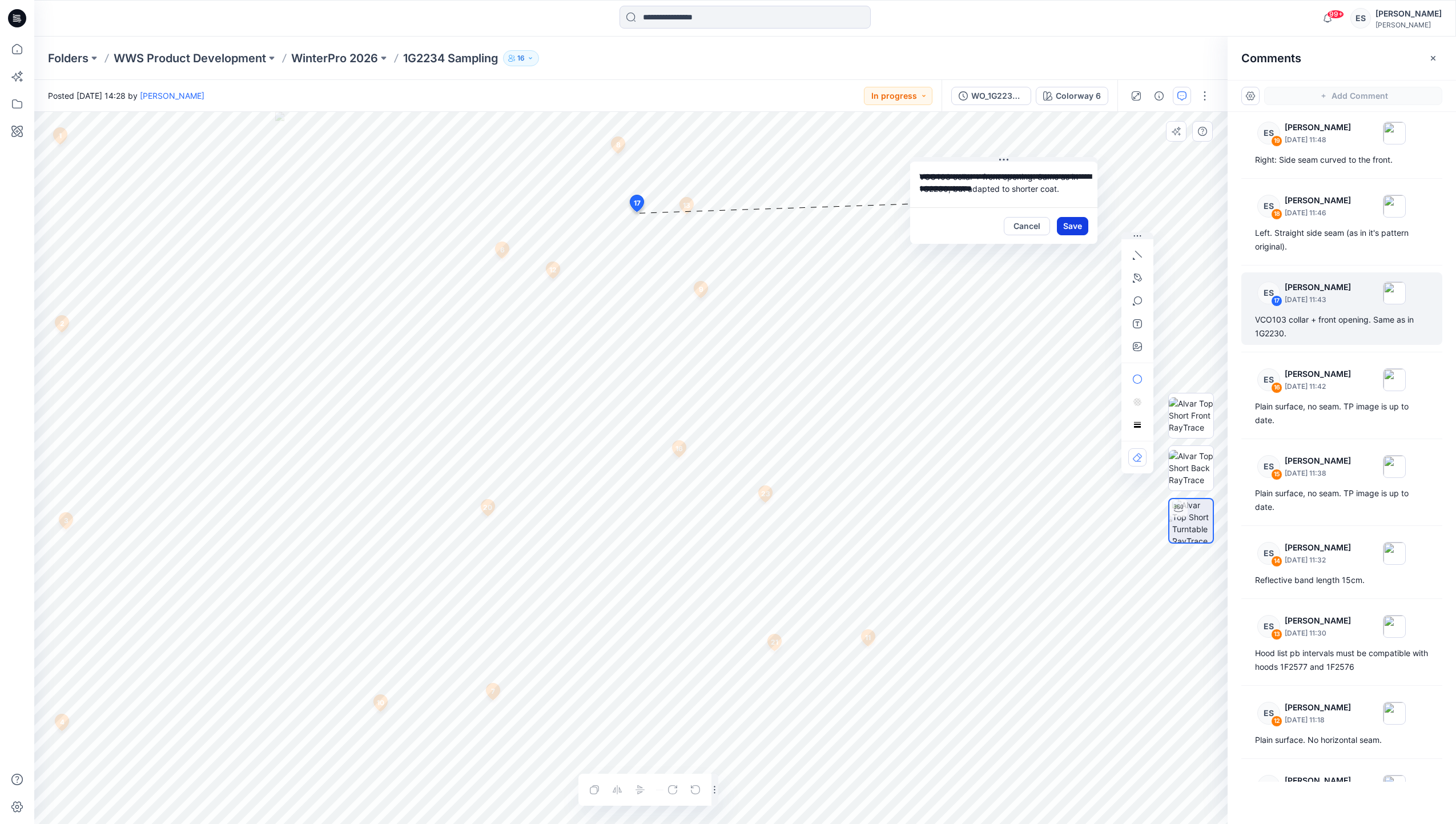
type textarea "**********"
click at [1069, 224] on button "Save" at bounding box center [1072, 226] width 31 height 18
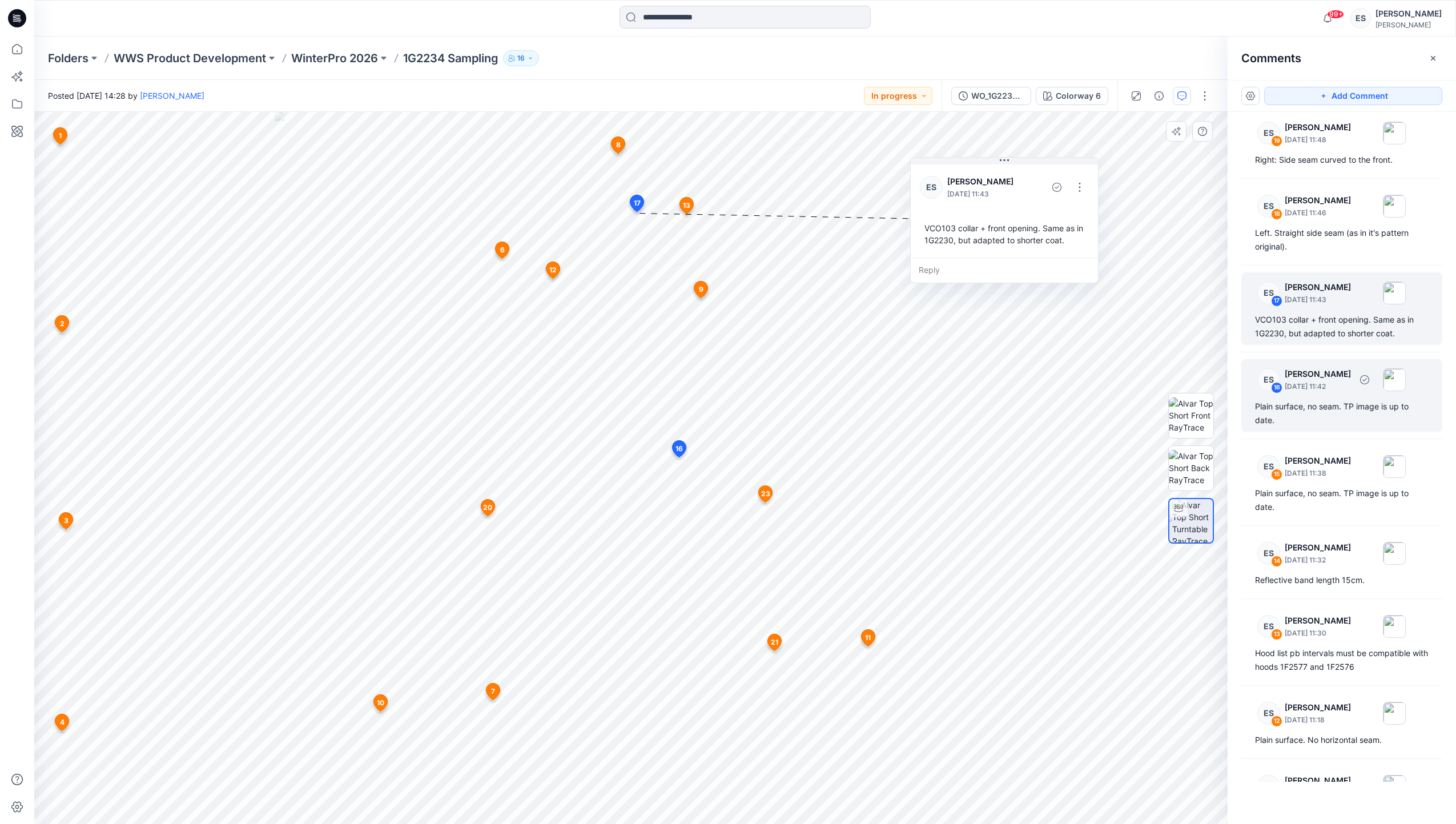
click at [1364, 413] on div "Plain surface, no seam. TP image is up to date." at bounding box center [1342, 414] width 174 height 27
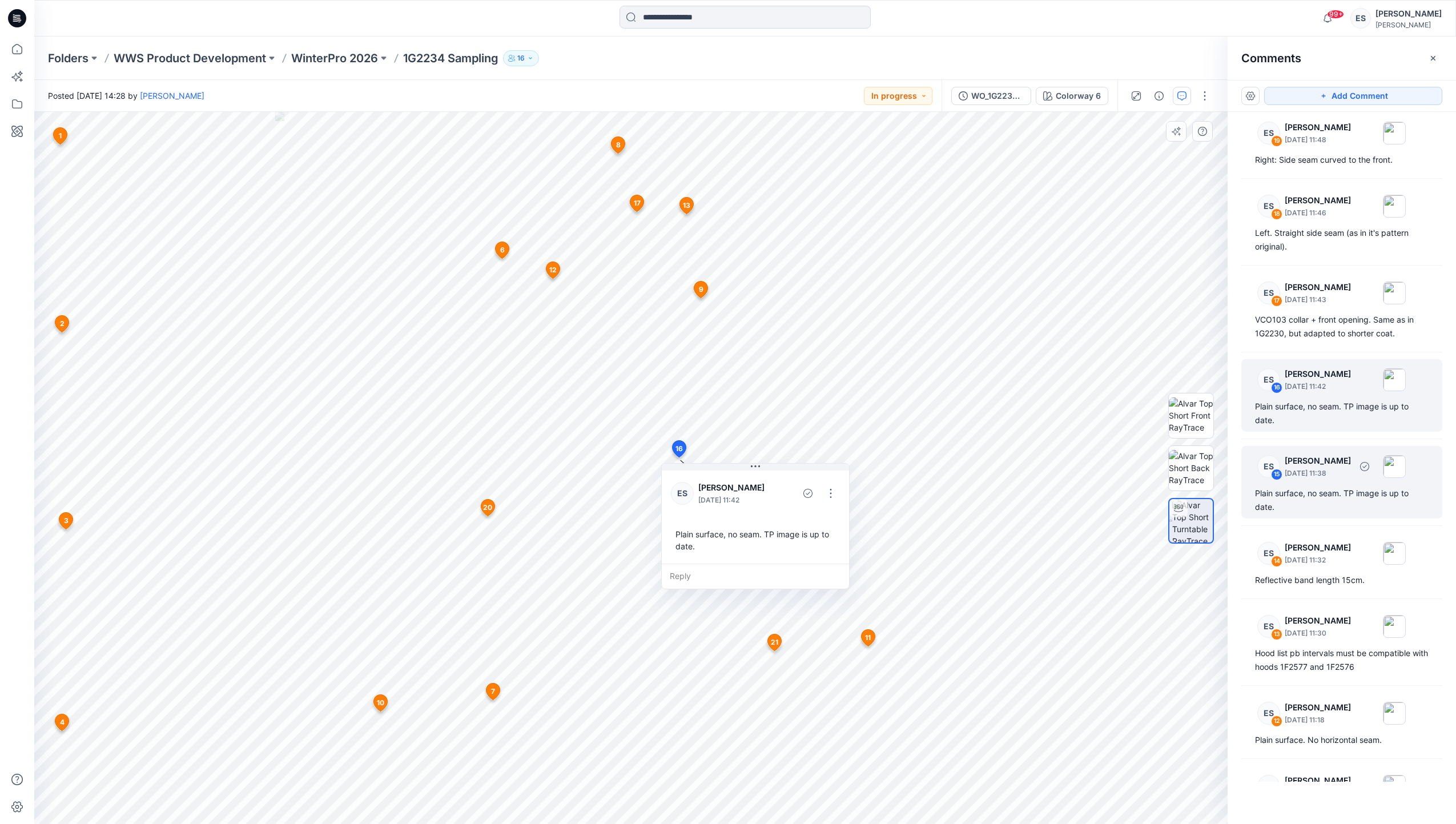
click at [1335, 483] on div "ES 15 Eugenia Smirnova September 10, 2025 11:38 Plain surface, no seam. TP imag…" at bounding box center [1342, 482] width 201 height 73
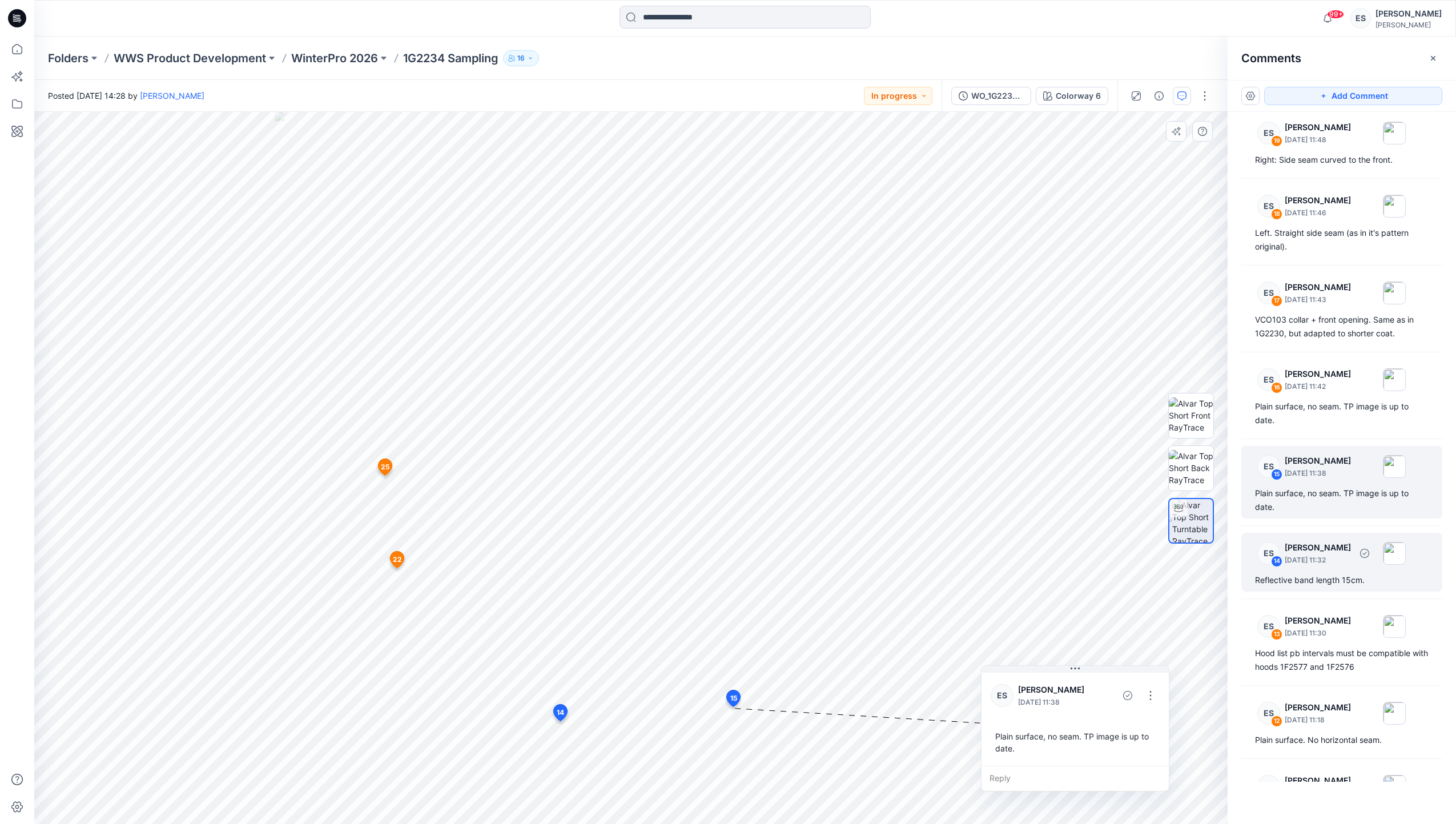
click at [1345, 567] on div "ES 14 Eugenia Smirnova September 10, 2025 11:32" at bounding box center [1326, 553] width 157 height 32
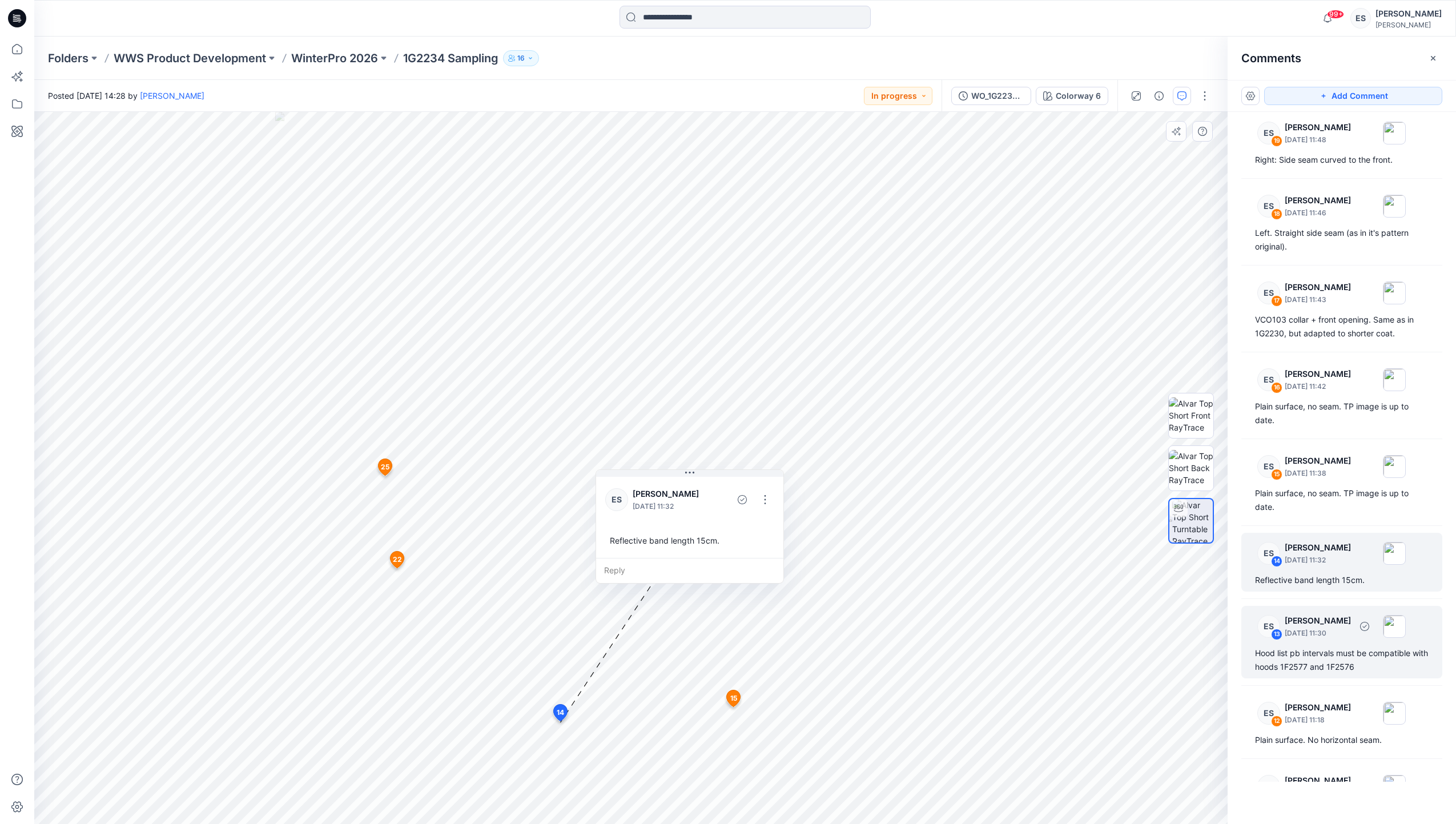
click at [1338, 624] on p "[PERSON_NAME]" at bounding box center [1318, 621] width 66 height 14
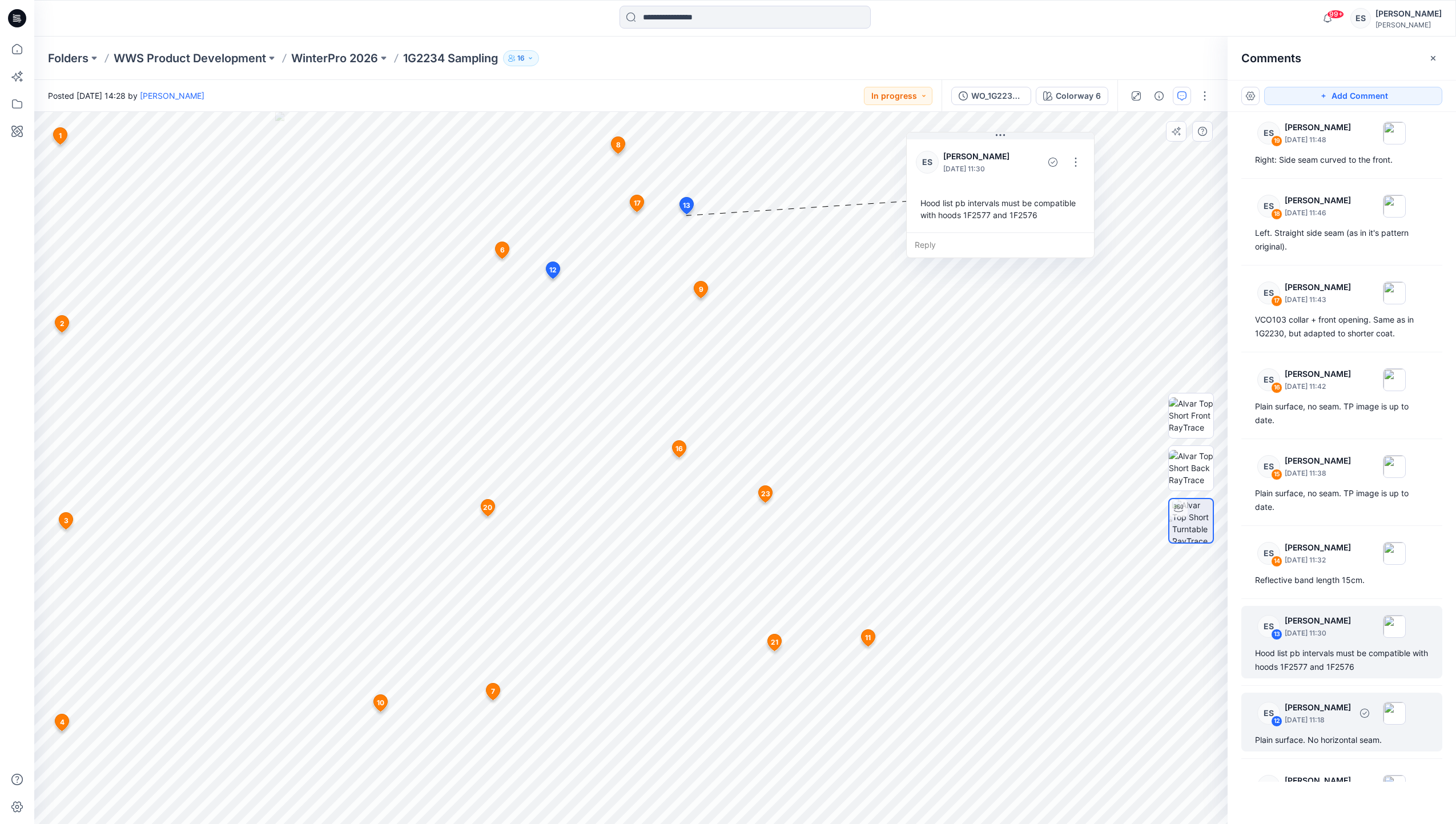
click at [1351, 718] on p "September 10, 2025 11:18" at bounding box center [1318, 720] width 66 height 11
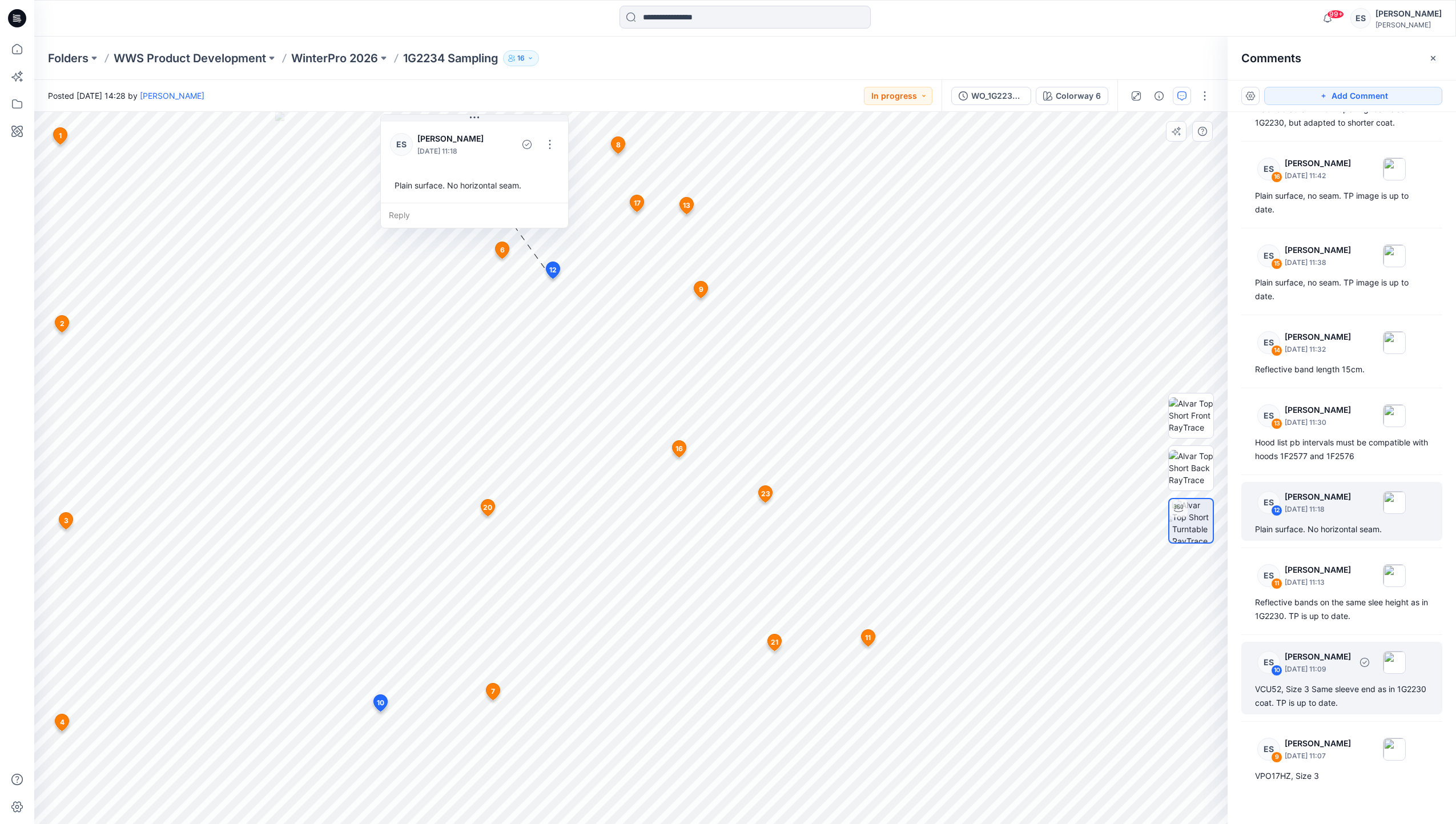
scroll to position [714, 0]
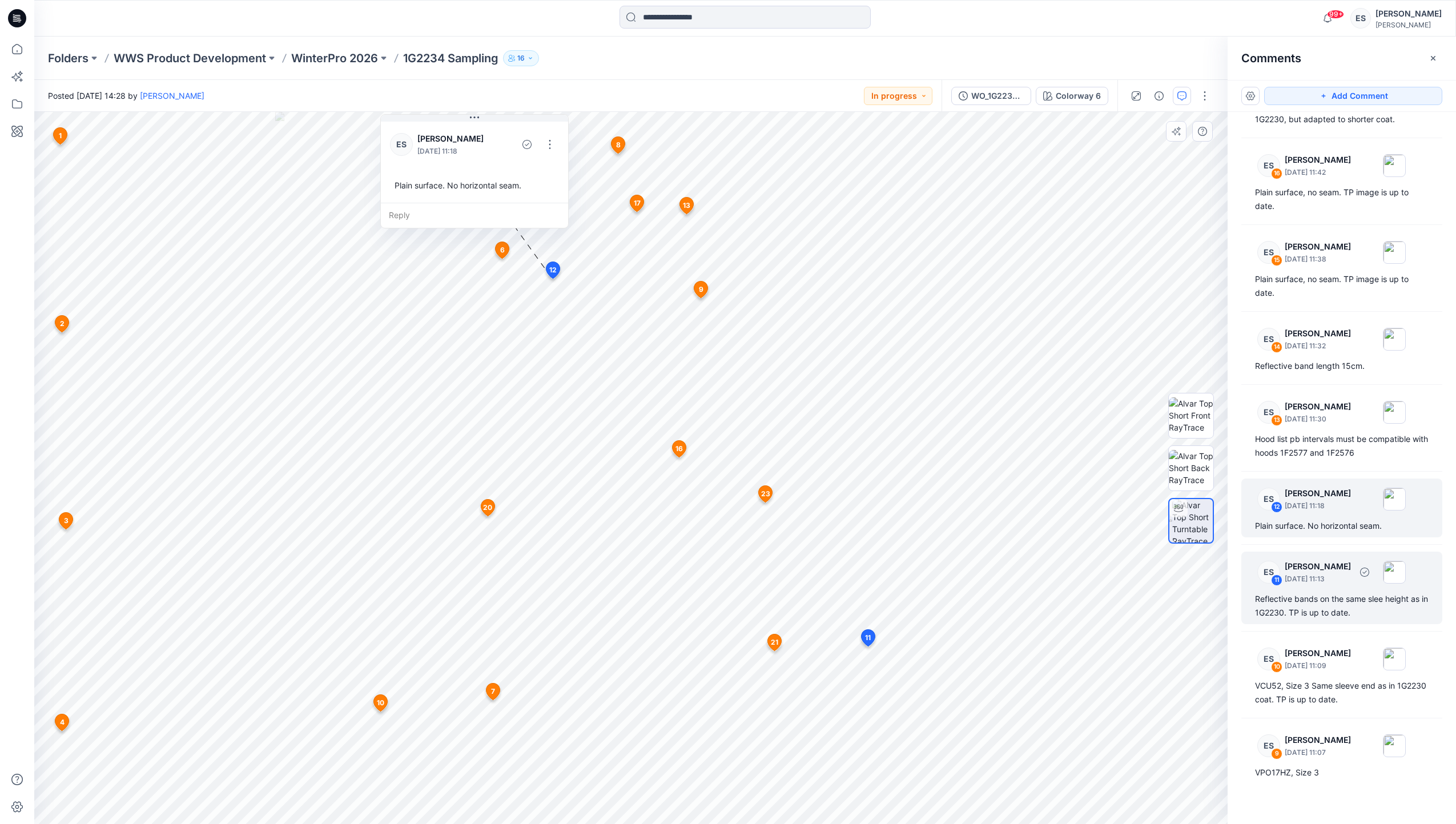
click at [1320, 600] on div "Reflective bands on the same slee height as in 1G2230. TP is up to date." at bounding box center [1342, 606] width 174 height 27
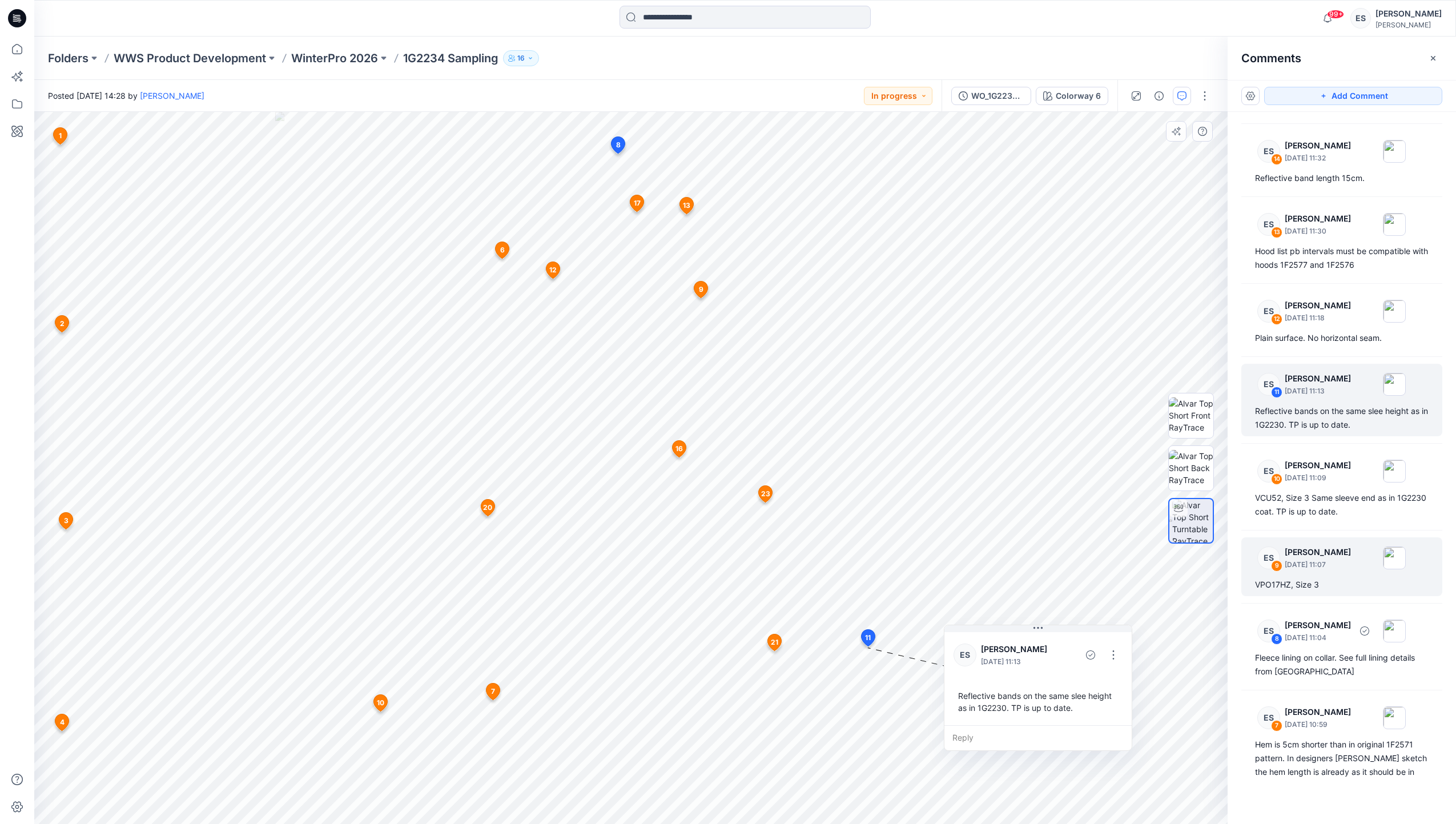
scroll to position [928, 0]
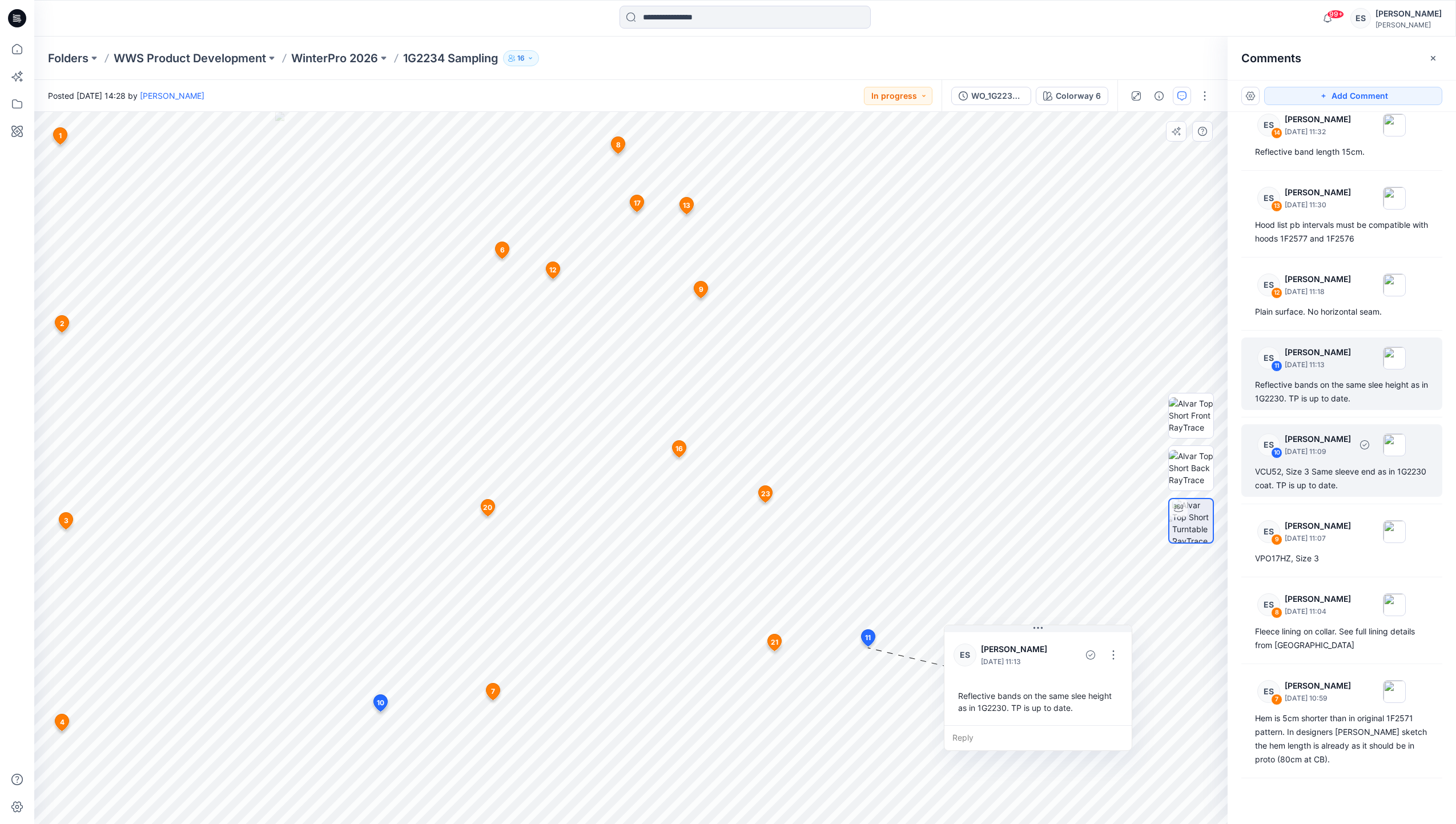
click at [1335, 471] on div "VCU52, Size 3 Same sleeve end as in 1G2230 coat. TP is up to date." at bounding box center [1342, 479] width 174 height 27
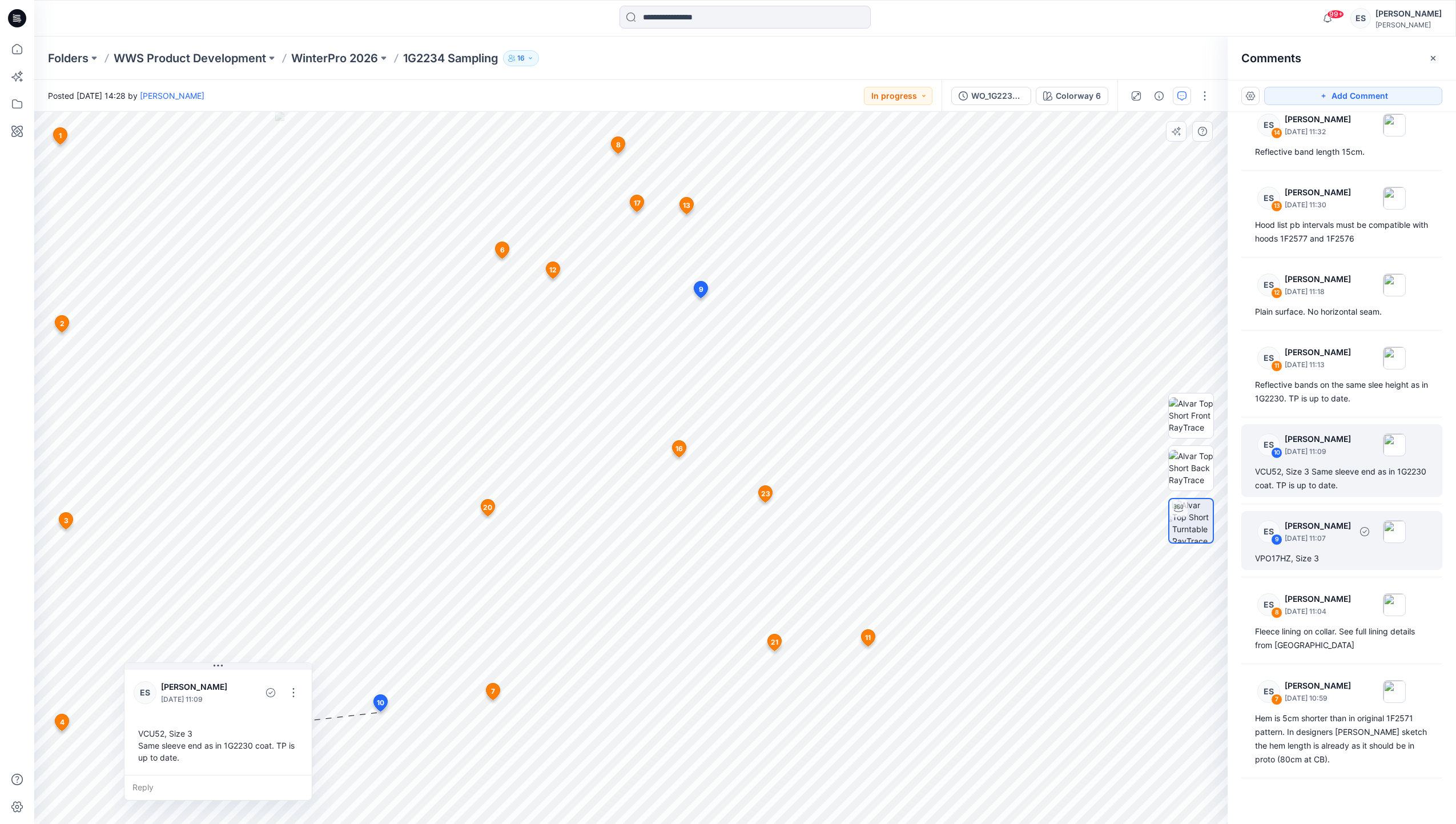
click at [1315, 554] on div "VPO17HZ, Size 3" at bounding box center [1342, 558] width 174 height 14
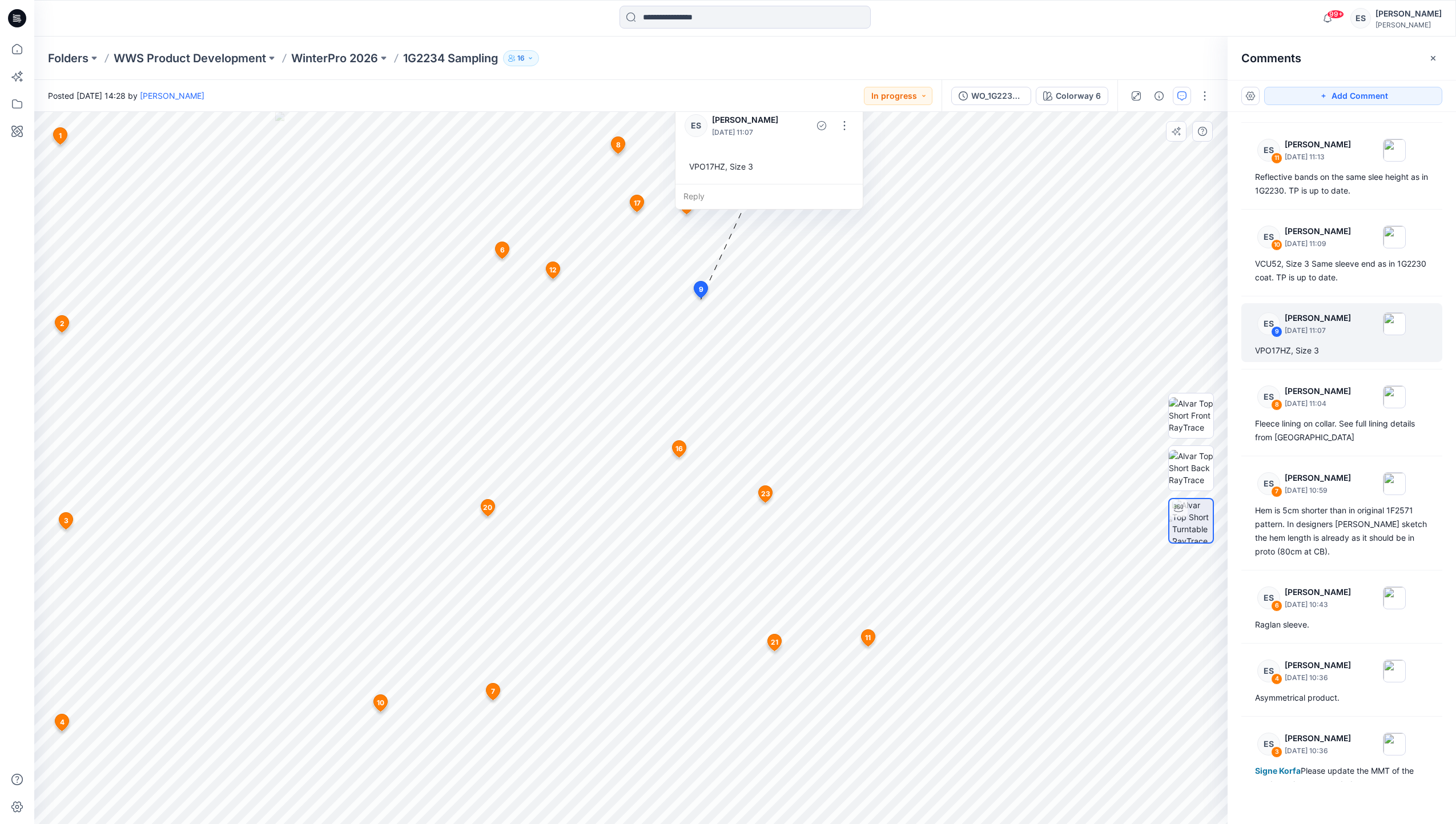
scroll to position [1142, 0]
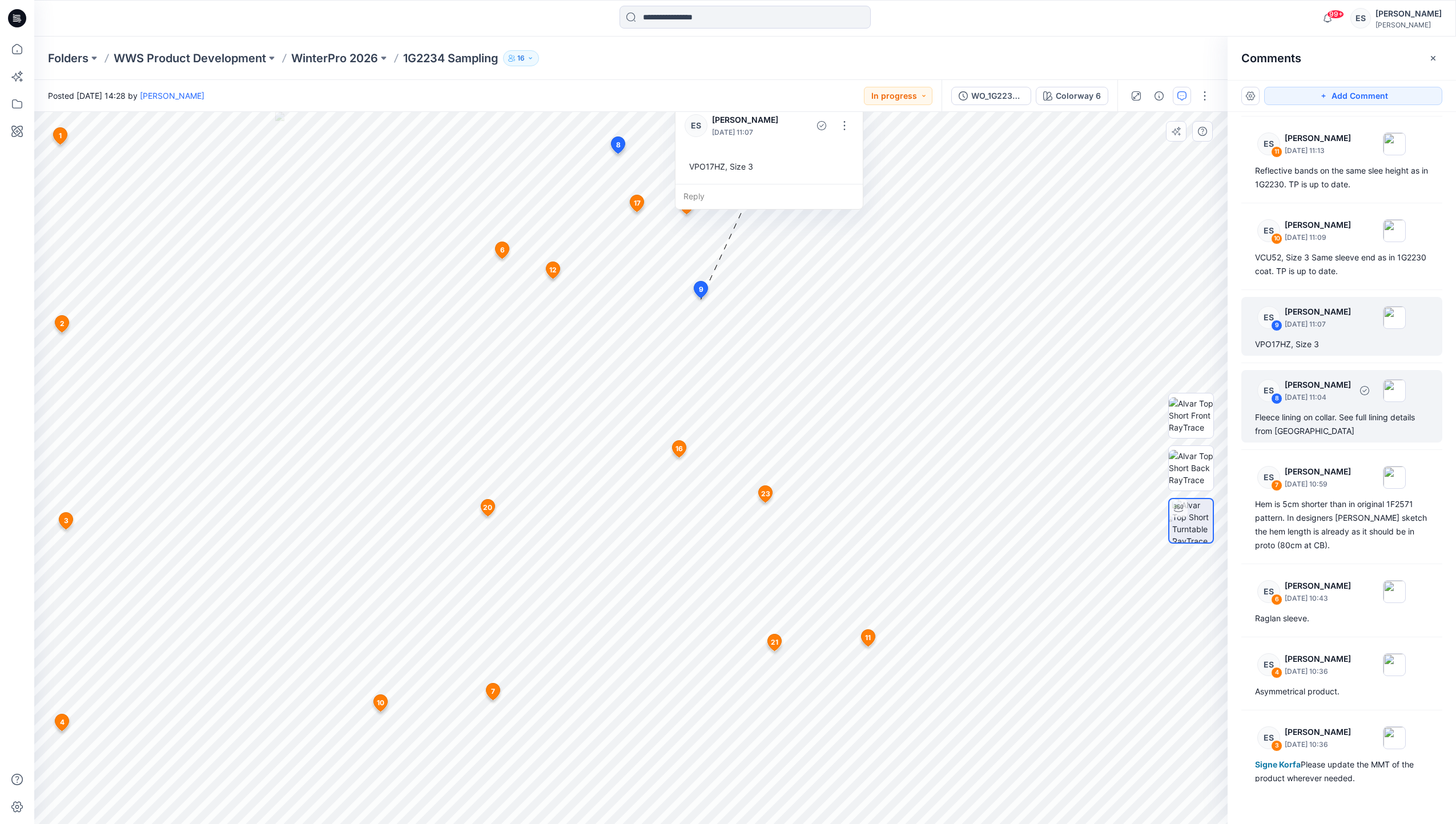
click at [1338, 399] on p "September 10, 2025 11:04" at bounding box center [1318, 397] width 66 height 11
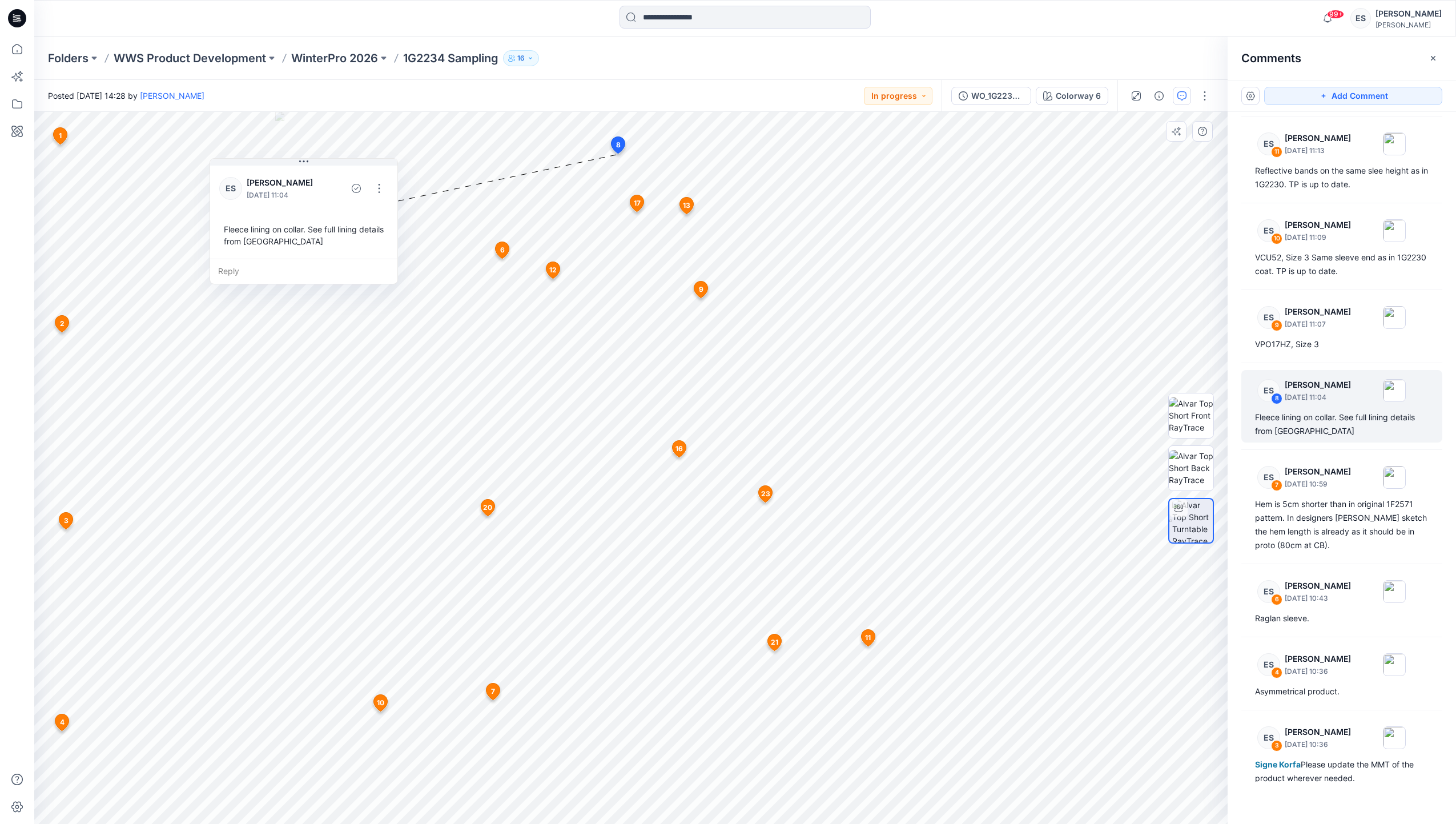
click at [692, 206] on icon at bounding box center [686, 206] width 14 height 17
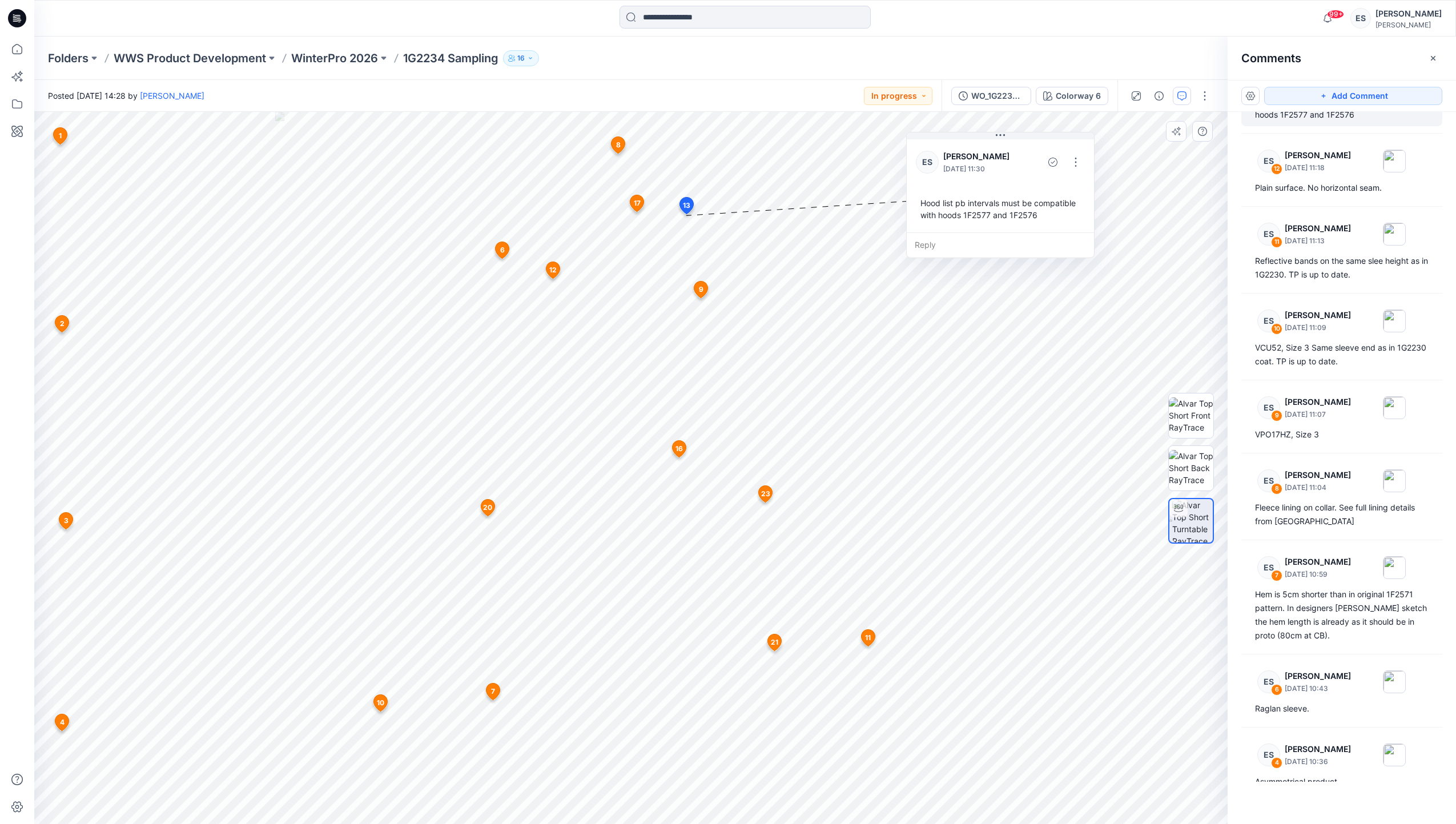
scroll to position [994, 0]
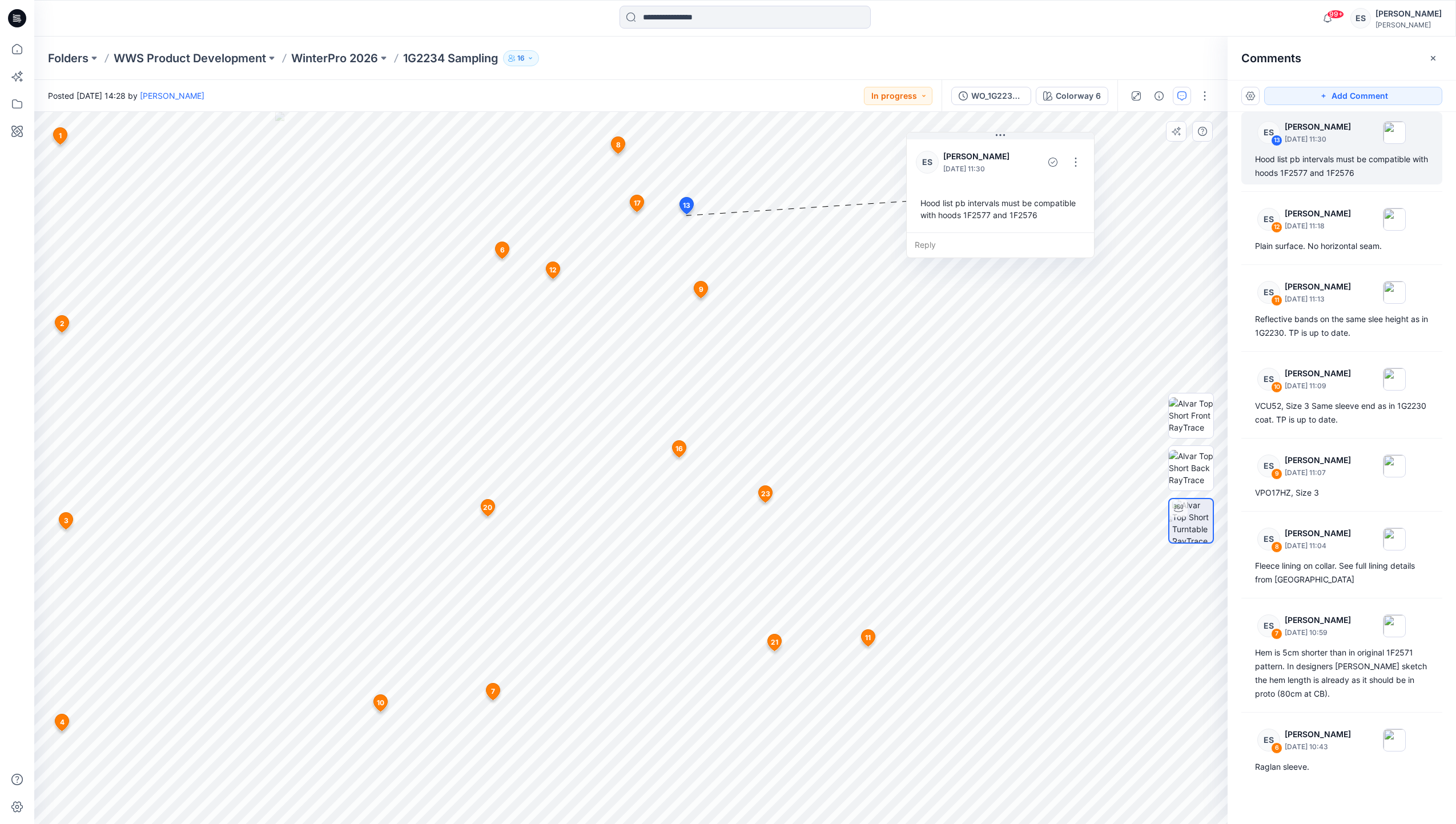
click at [634, 204] on span "17" at bounding box center [637, 203] width 7 height 10
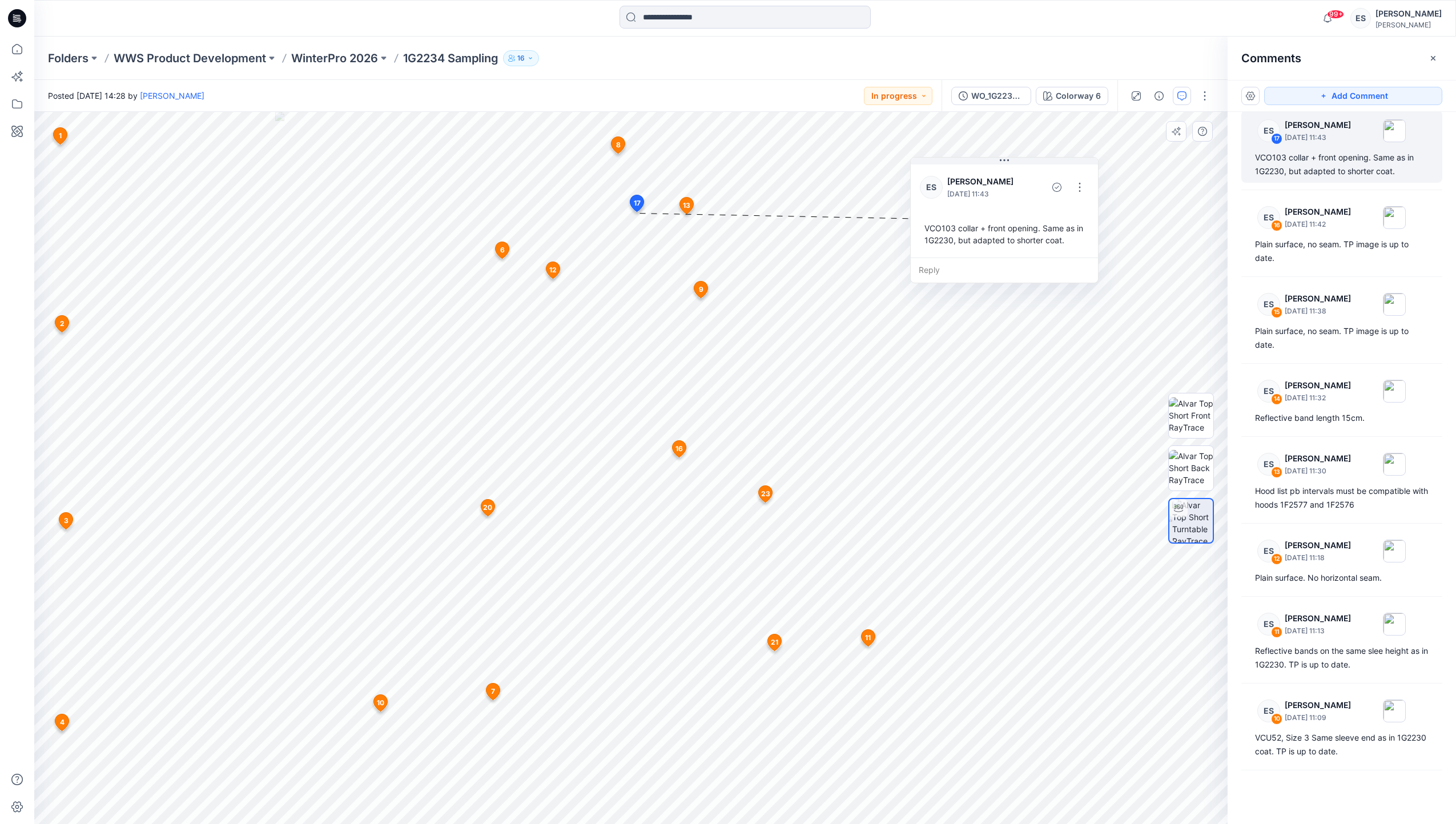
scroll to position [661, 0]
click at [1083, 189] on button "button" at bounding box center [1079, 187] width 18 height 18
click at [1077, 212] on p "Edit comment" at bounding box center [1082, 214] width 51 height 12
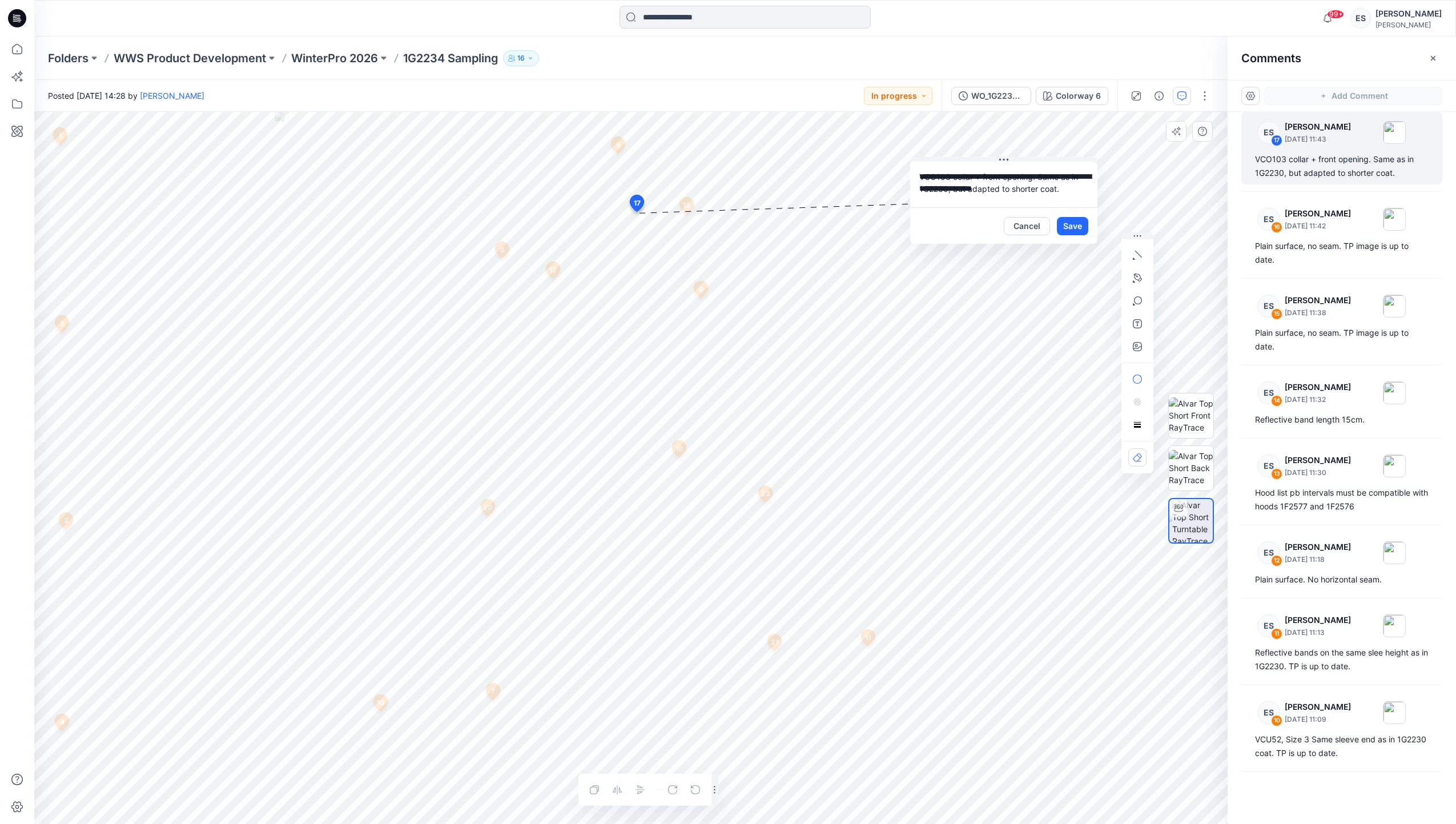
click at [1055, 189] on textarea "**********" at bounding box center [1003, 184] width 187 height 46
type textarea "**********"
click at [1065, 225] on button "Save" at bounding box center [1072, 226] width 31 height 18
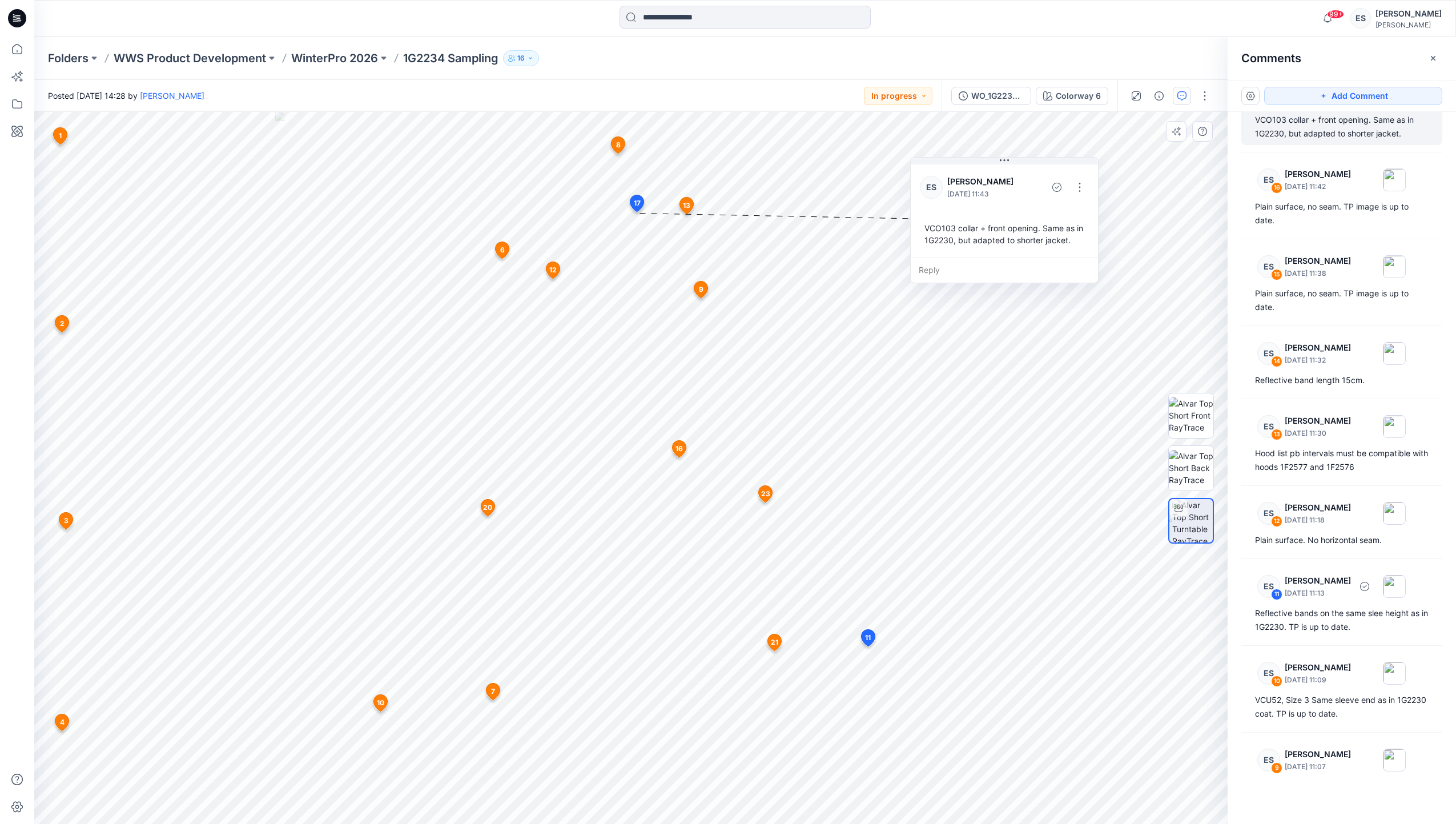
scroll to position [1089, 0]
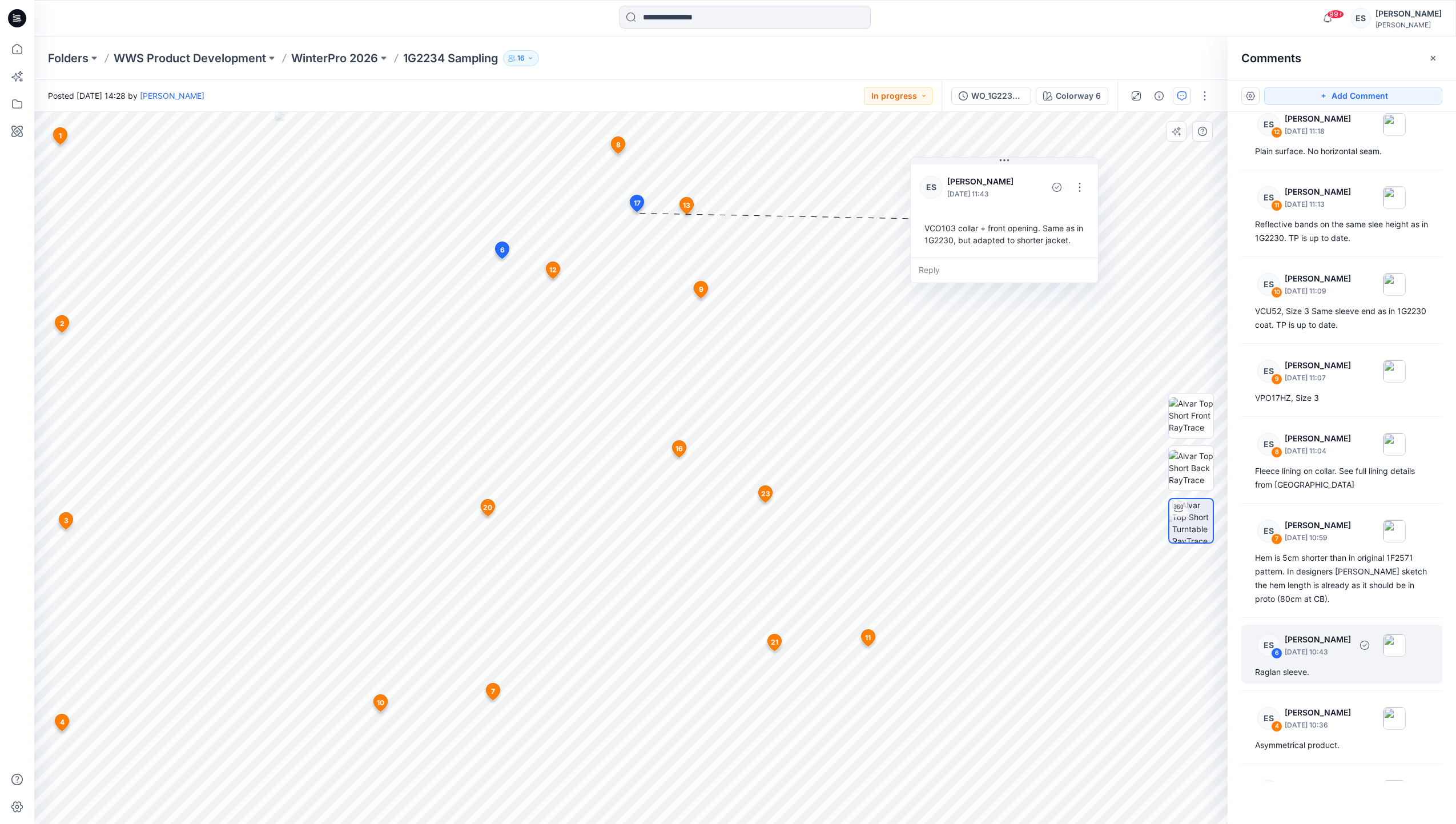
click at [1356, 677] on div "Raglan sleeve." at bounding box center [1342, 672] width 174 height 14
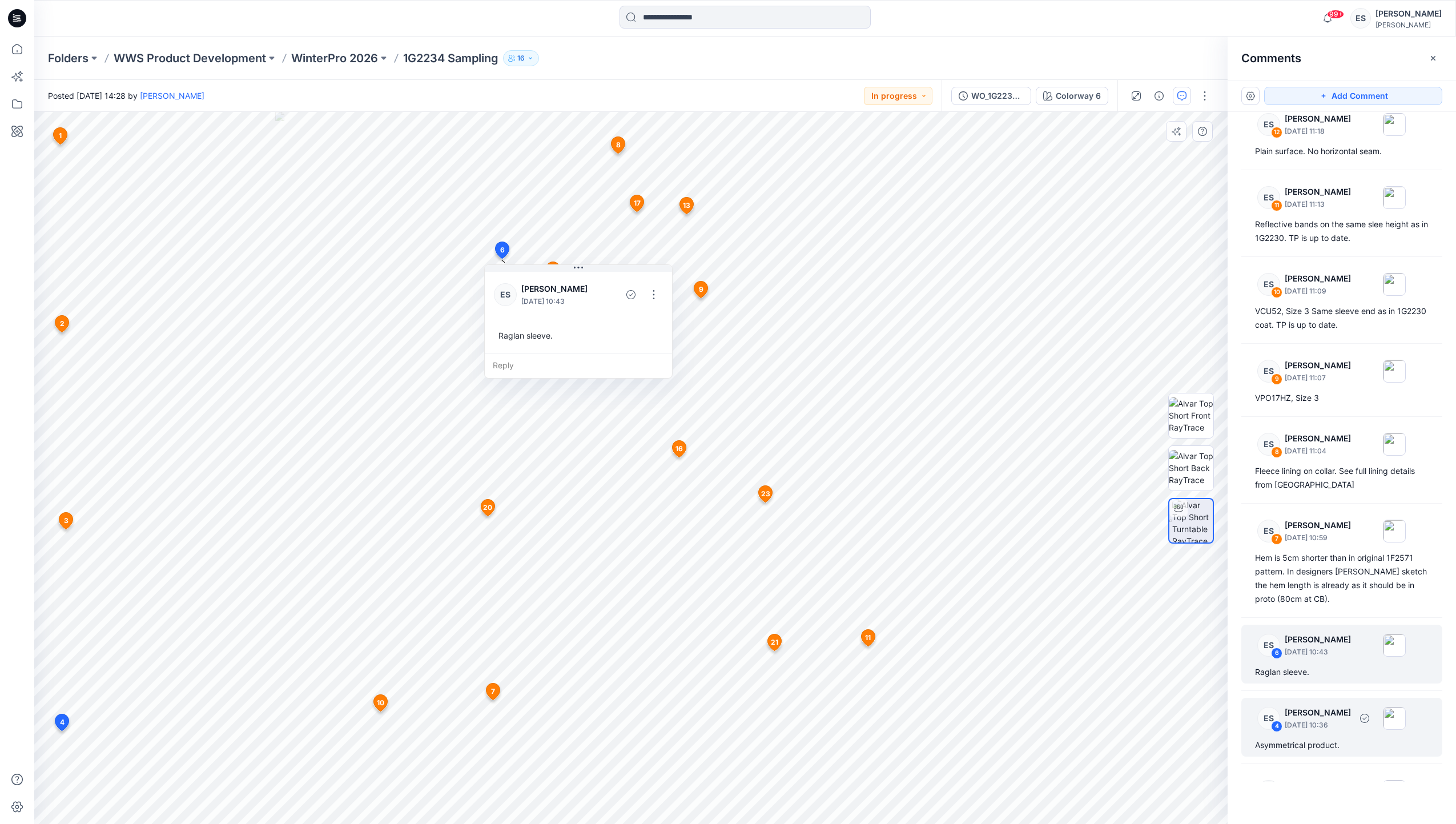
click at [1345, 728] on p "September 10, 2025 10:36" at bounding box center [1318, 725] width 66 height 11
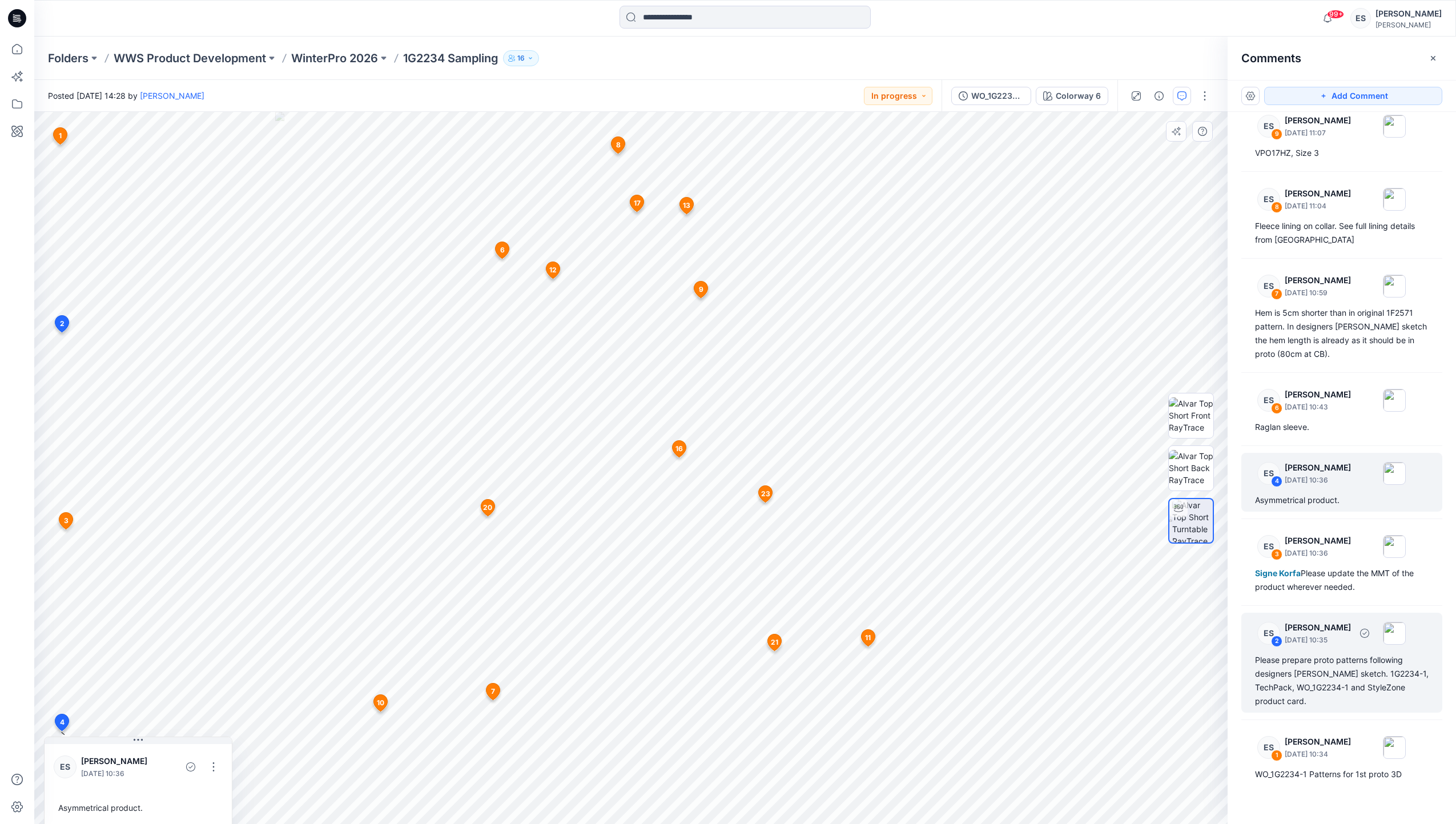
scroll to position [1358, 0]
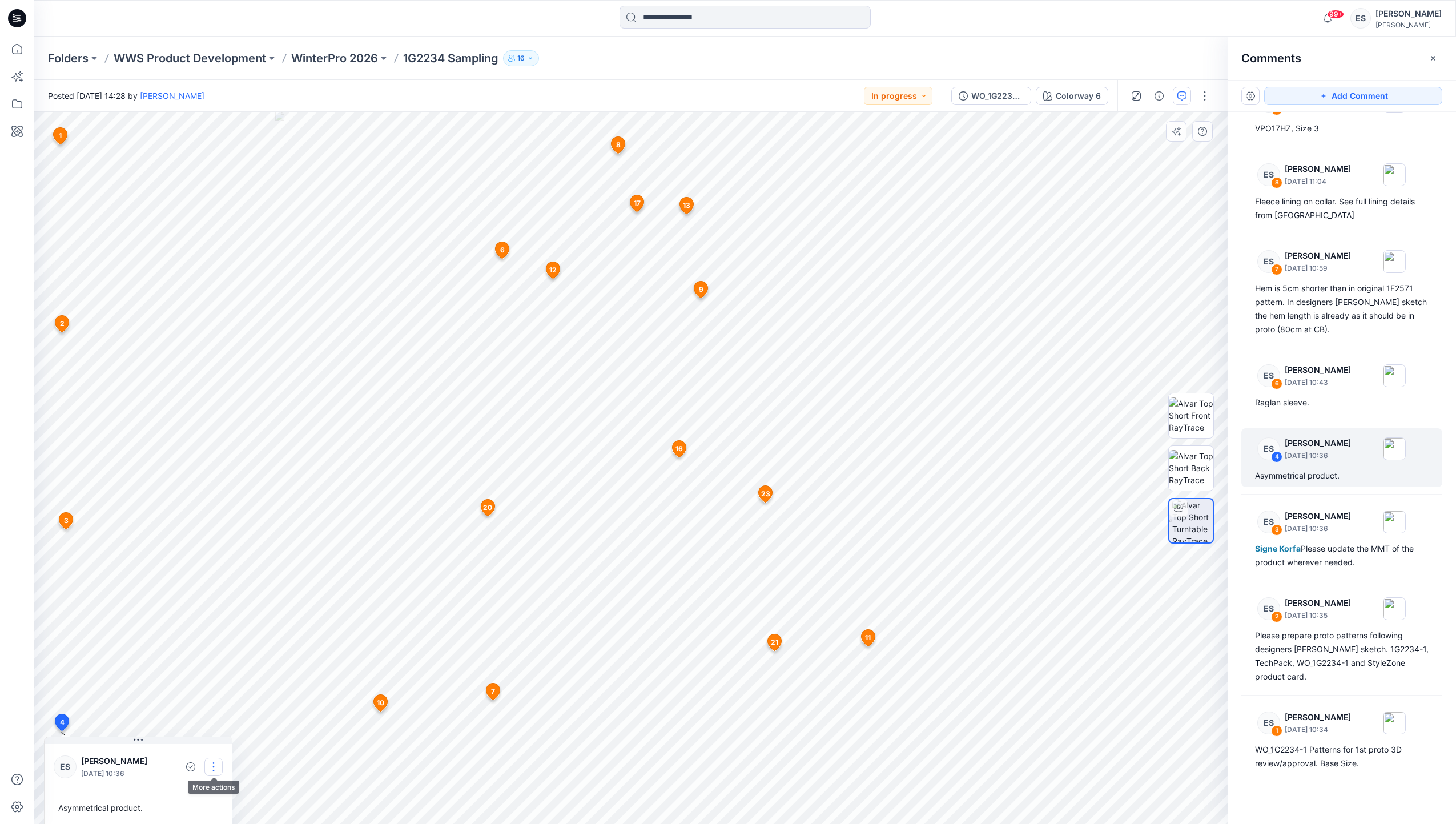
click at [213, 769] on button "button" at bounding box center [213, 767] width 18 height 18
click at [219, 707] on p "Edit comment" at bounding box center [216, 710] width 51 height 12
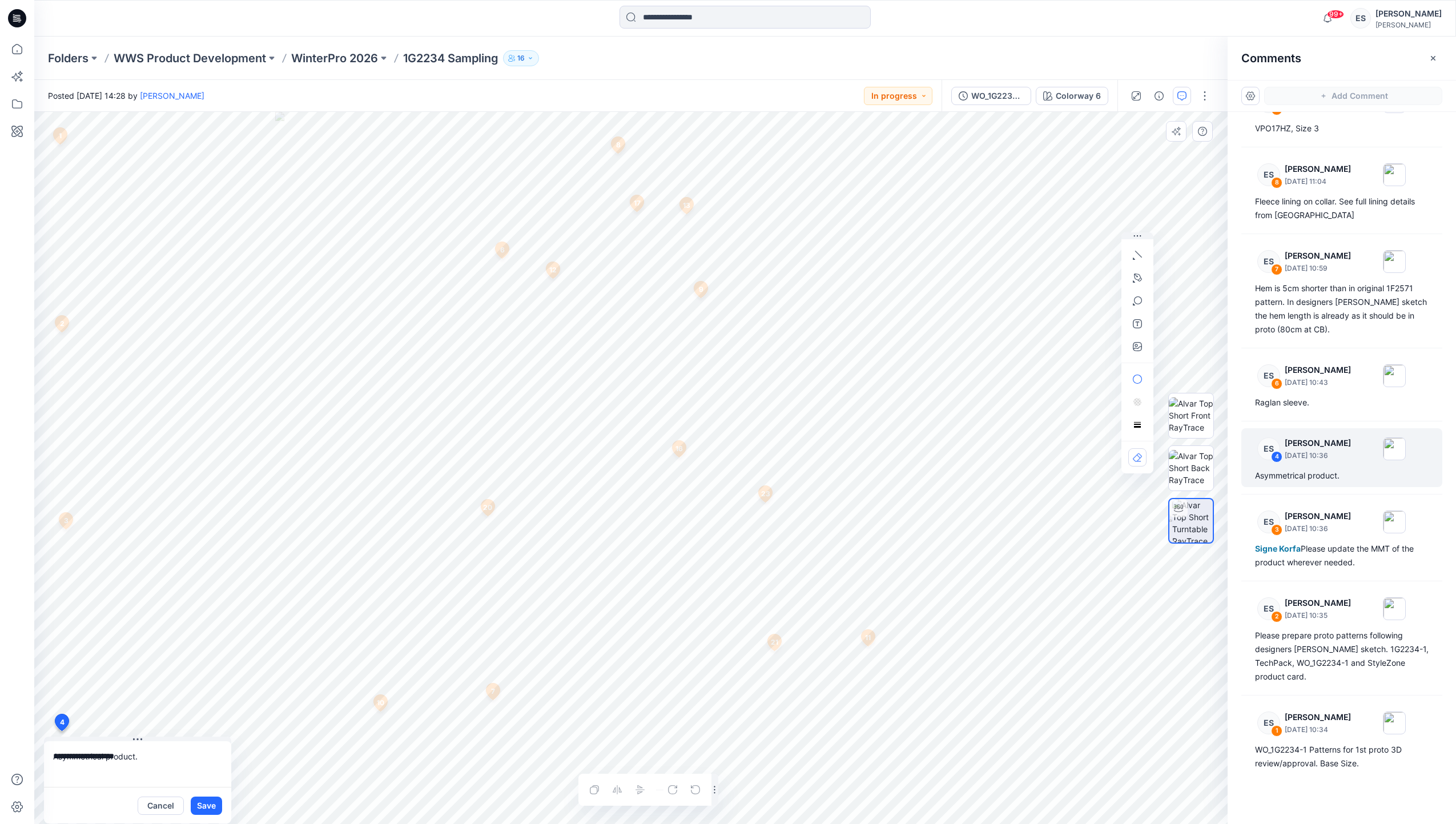
drag, startPoint x: 108, startPoint y: 754, endPoint x: 166, endPoint y: 750, distance: 58.1
click at [166, 750] on textarea "**********" at bounding box center [137, 764] width 187 height 46
type textarea "**********"
click at [198, 807] on button "Save" at bounding box center [206, 806] width 31 height 18
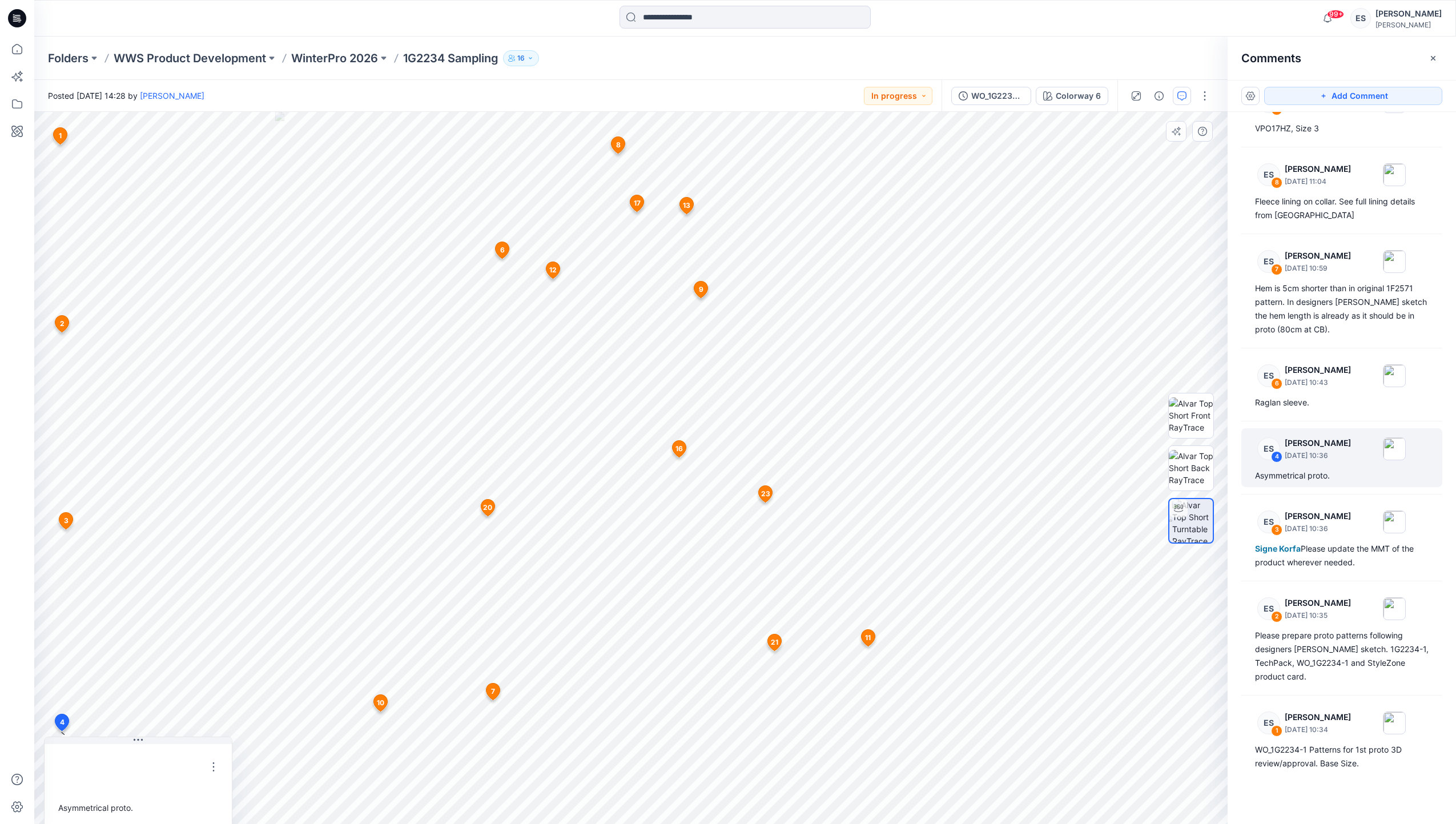
scroll to position [1, 0]
click at [1312, 553] on div "Signe Korfa Please update the MMT of the product wherever needed." at bounding box center [1342, 556] width 174 height 27
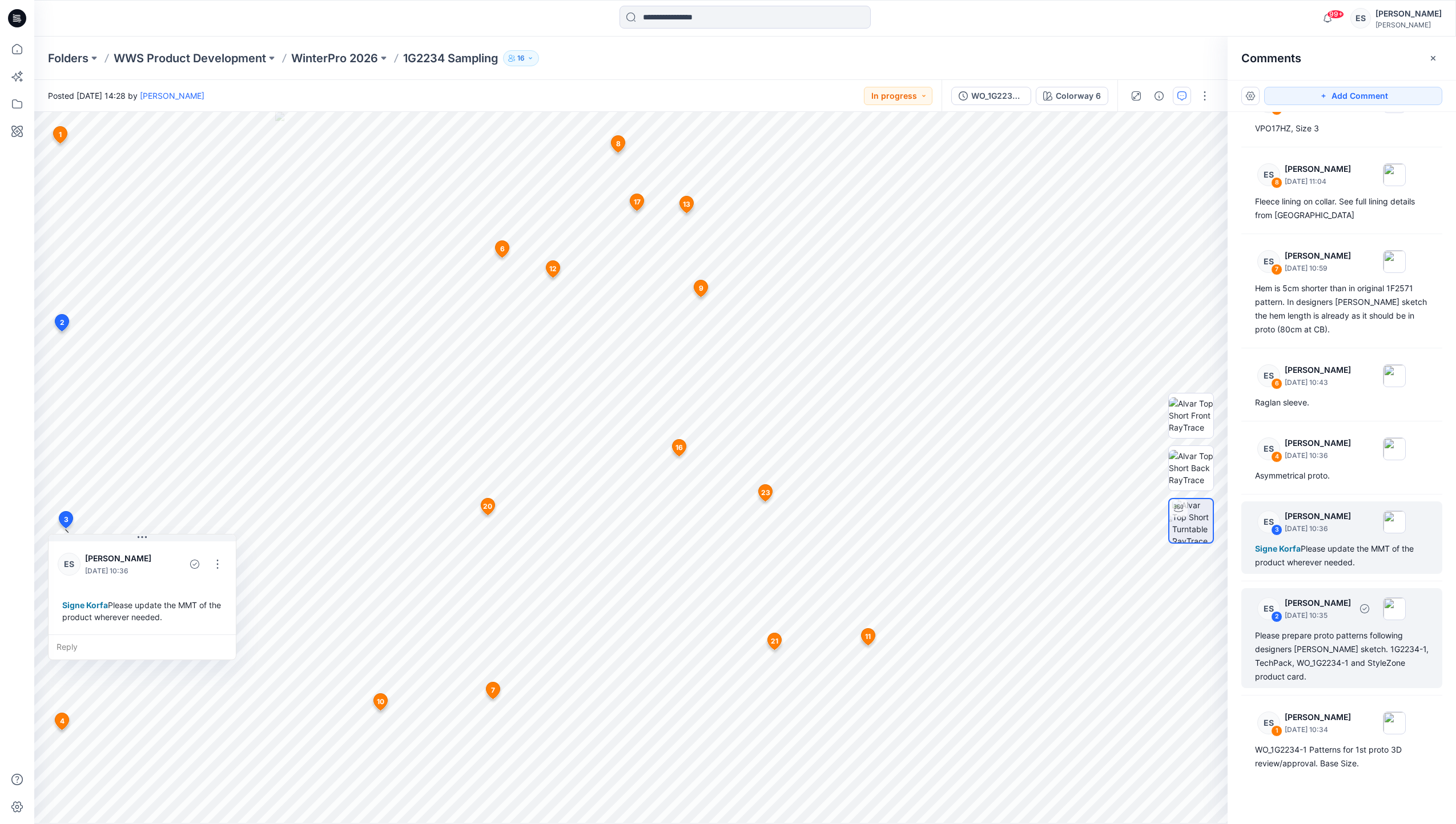
click at [1334, 637] on div "Please prepare proto patterns following designers Vstitcher sketch. 1G2234-1, T…" at bounding box center [1342, 656] width 174 height 55
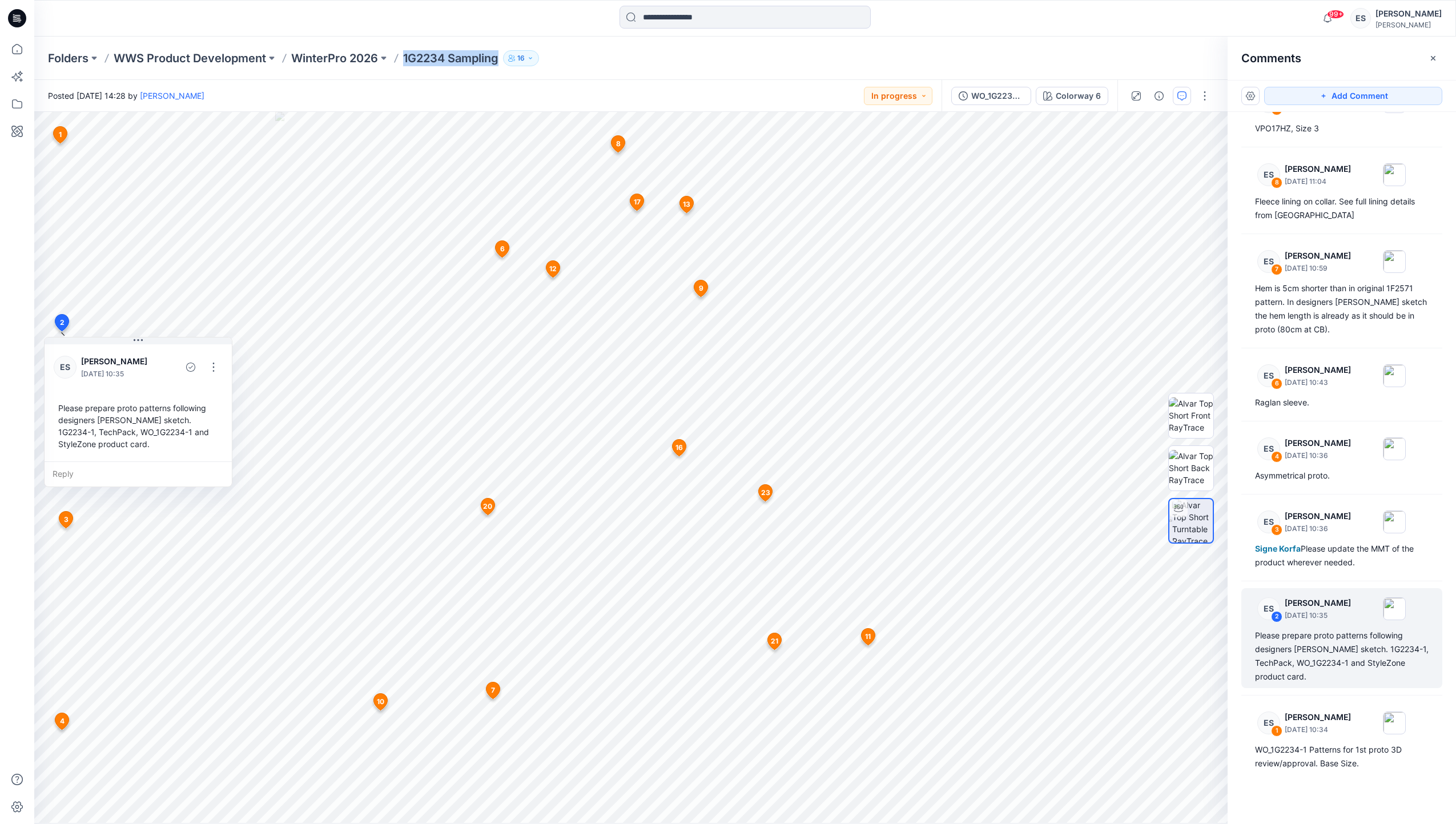
drag, startPoint x: 405, startPoint y: 55, endPoint x: 499, endPoint y: 62, distance: 94.3
click at [499, 62] on p "1G2234 Sampling" at bounding box center [450, 58] width 95 height 16
copy p "1G2234 Sampling"
click at [277, 31] on div "99+ Notifications Signe Korfa has updated 1G2230 Sampling with 1G2230_3D Thursd…" at bounding box center [745, 18] width 1422 height 36
click at [363, 62] on p "WinterPro 2026" at bounding box center [335, 58] width 87 height 16
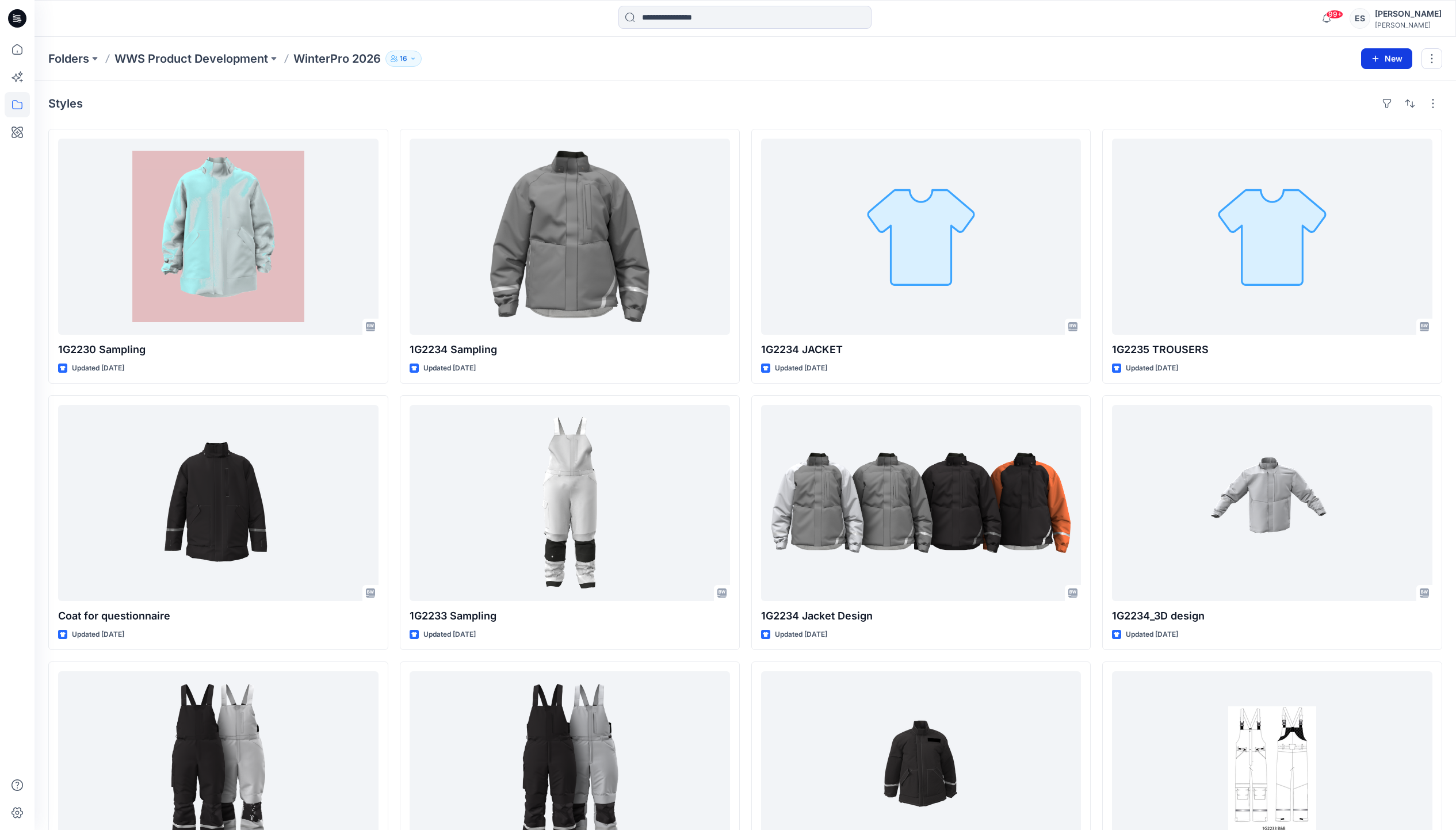
click at [1372, 60] on icon "button" at bounding box center [1375, 58] width 9 height 9
click at [1342, 88] on p "New Style" at bounding box center [1351, 87] width 38 height 14
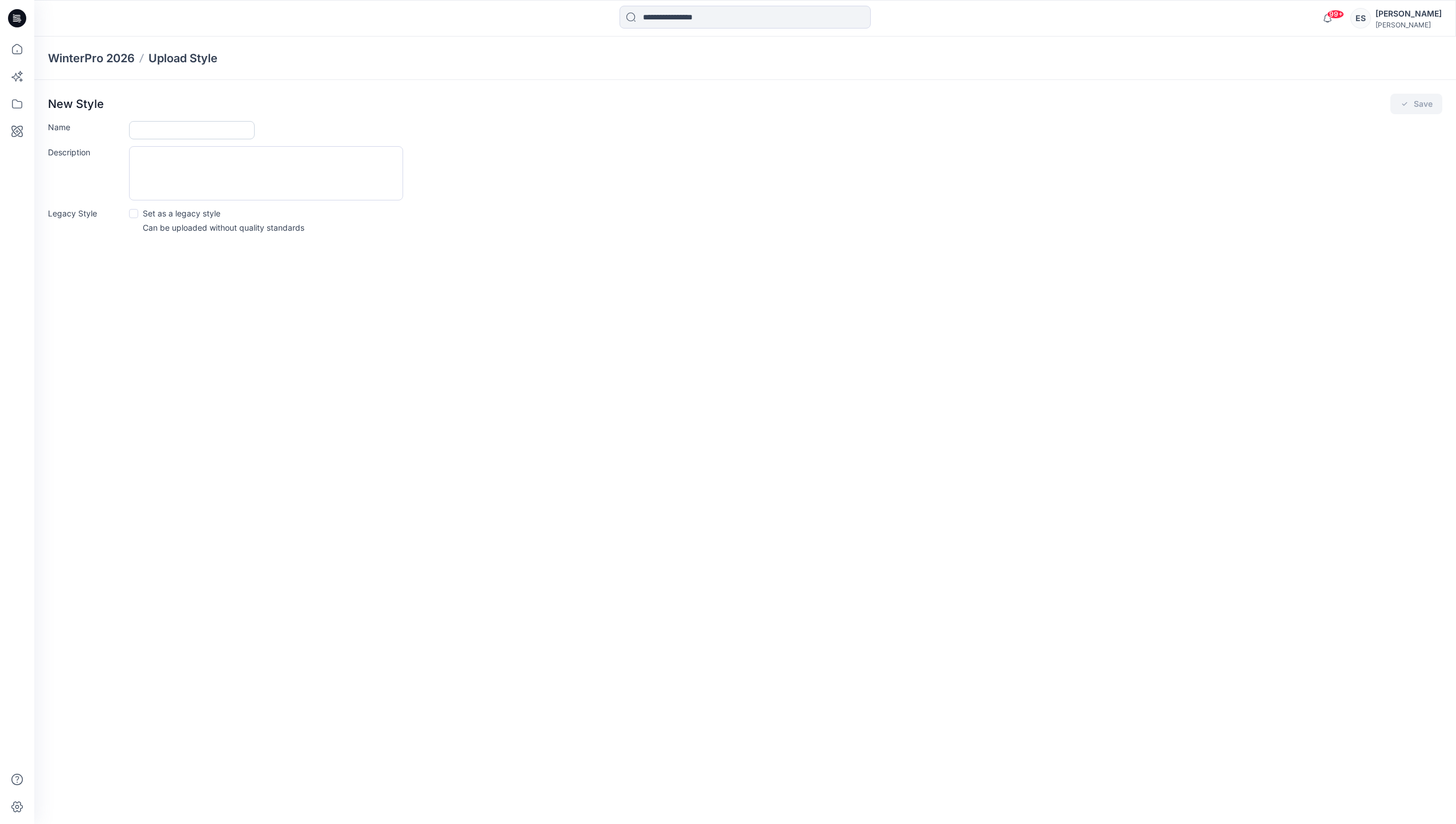
click at [137, 130] on input "Name" at bounding box center [191, 130] width 125 height 18
paste input "**********"
click at [166, 130] on input "**********" at bounding box center [191, 130] width 125 height 18
type input "**********"
click at [1417, 98] on button "Save" at bounding box center [1416, 104] width 52 height 21
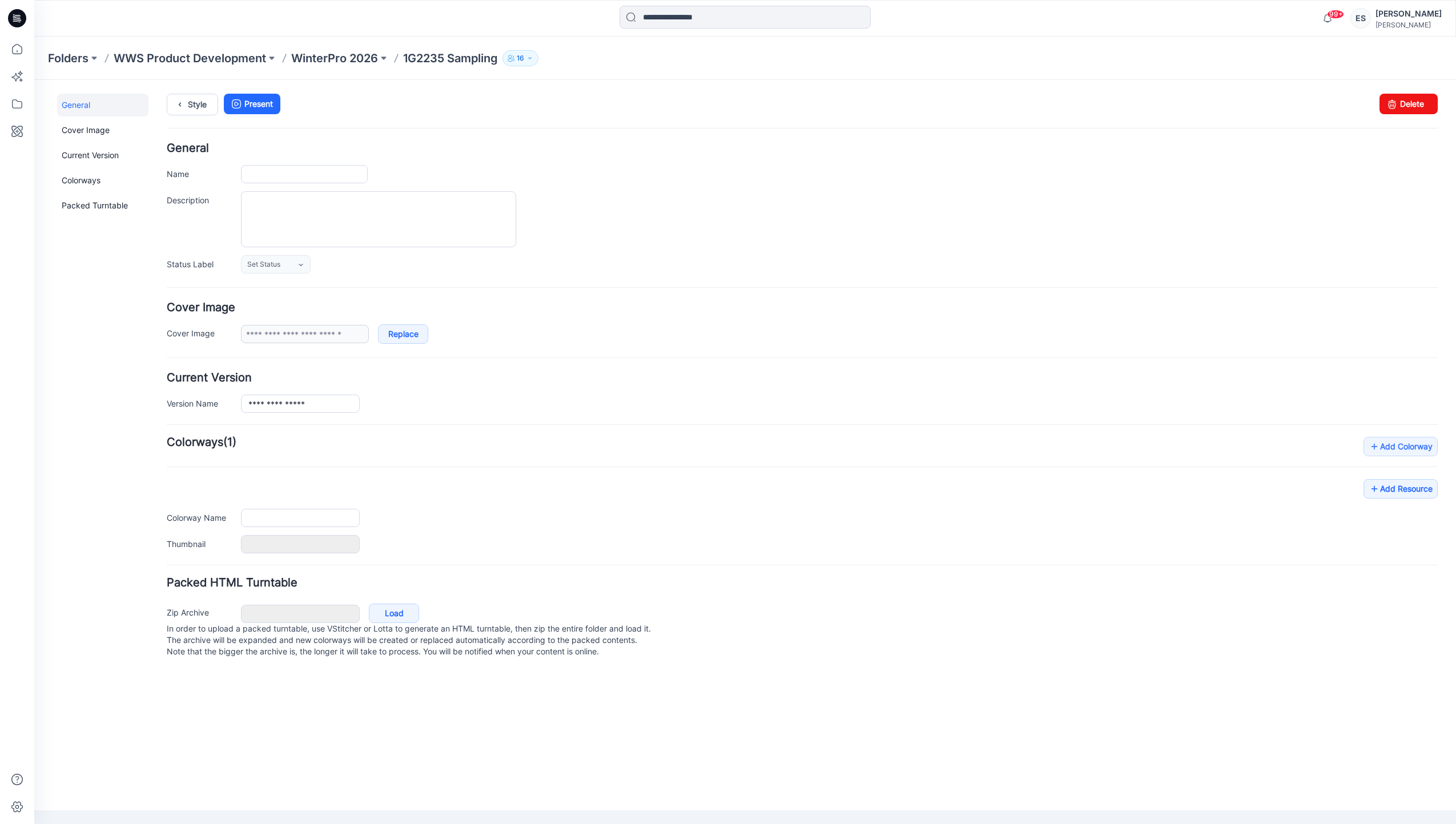
type input "**********"
